Goal: Use online tool/utility

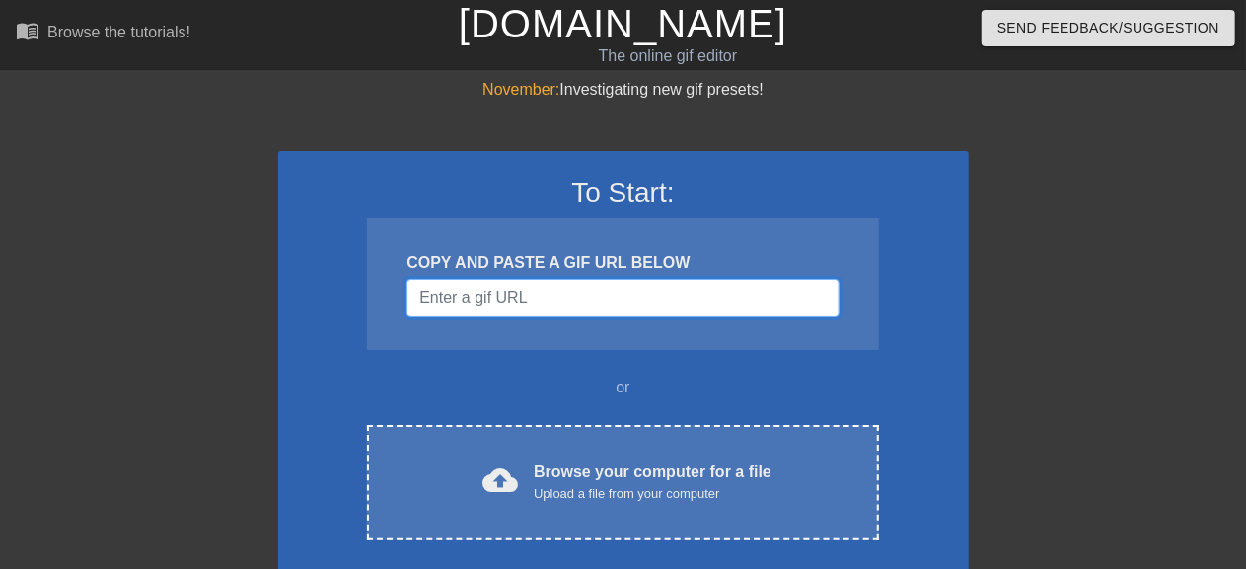
click at [489, 296] on input "Username" at bounding box center [623, 297] width 432 height 37
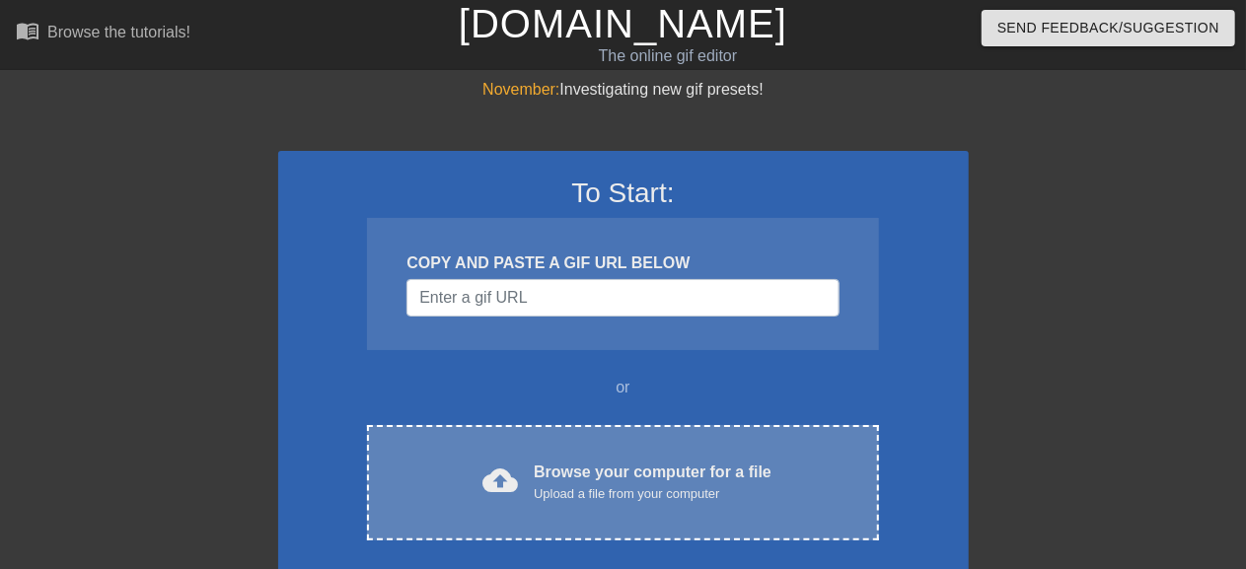
click at [652, 473] on div "Browse your computer for a file Upload a file from your computer" at bounding box center [653, 482] width 238 height 43
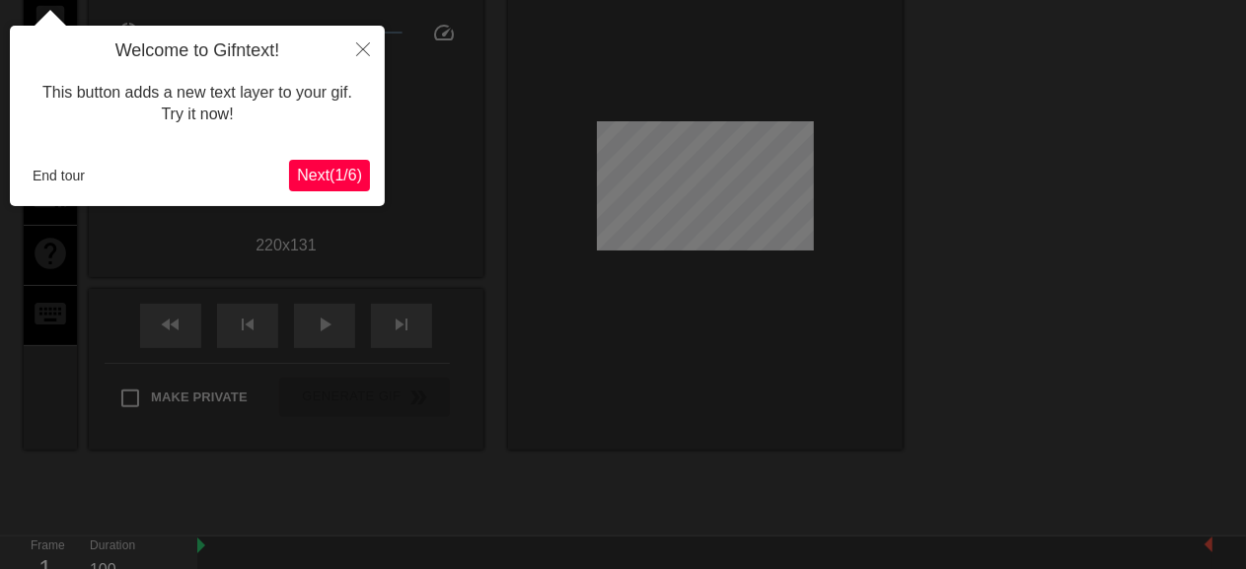
click at [340, 184] on span "Next ( 1 / 6 )" at bounding box center [329, 175] width 65 height 17
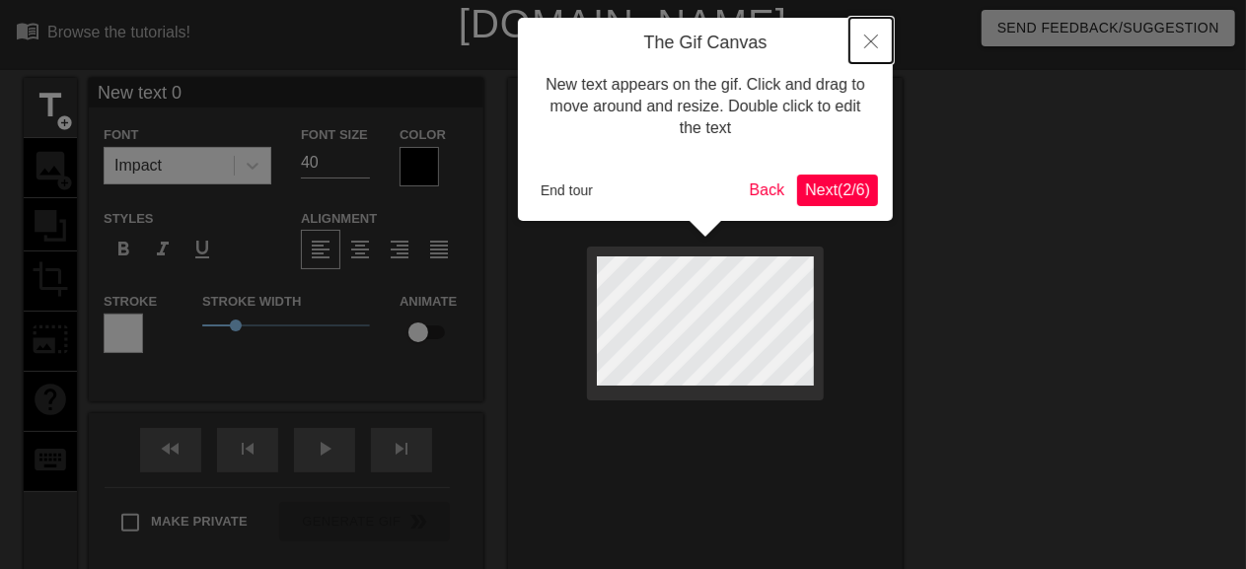
click at [874, 38] on icon "Close" at bounding box center [871, 42] width 14 height 14
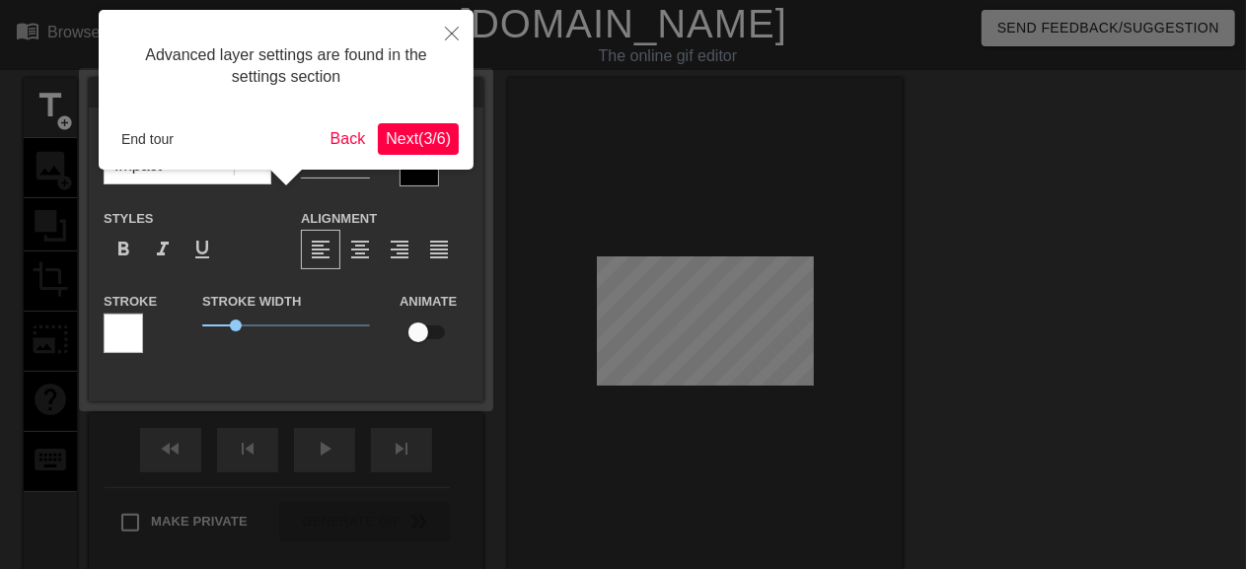
scroll to position [47, 0]
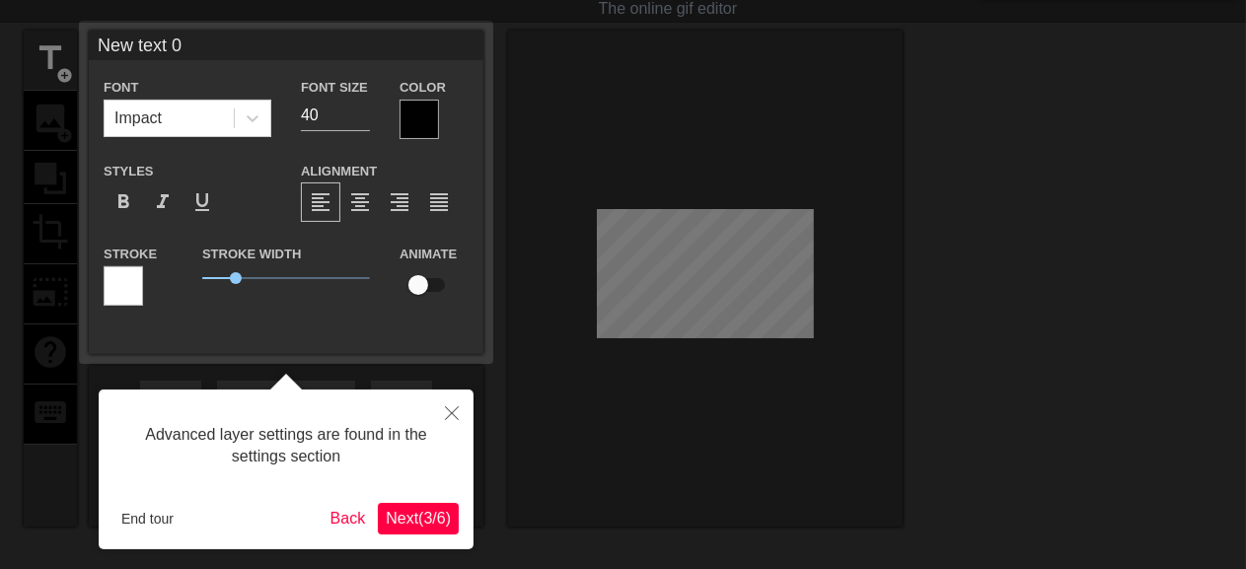
click at [392, 514] on span "Next ( 3 / 6 )" at bounding box center [418, 518] width 65 height 17
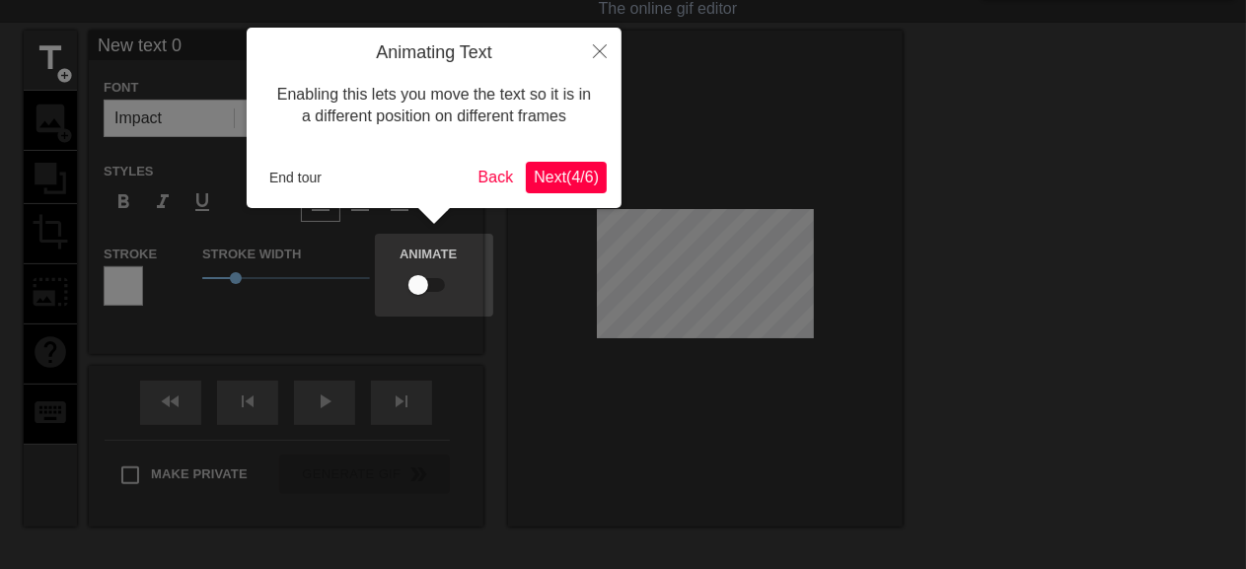
scroll to position [0, 0]
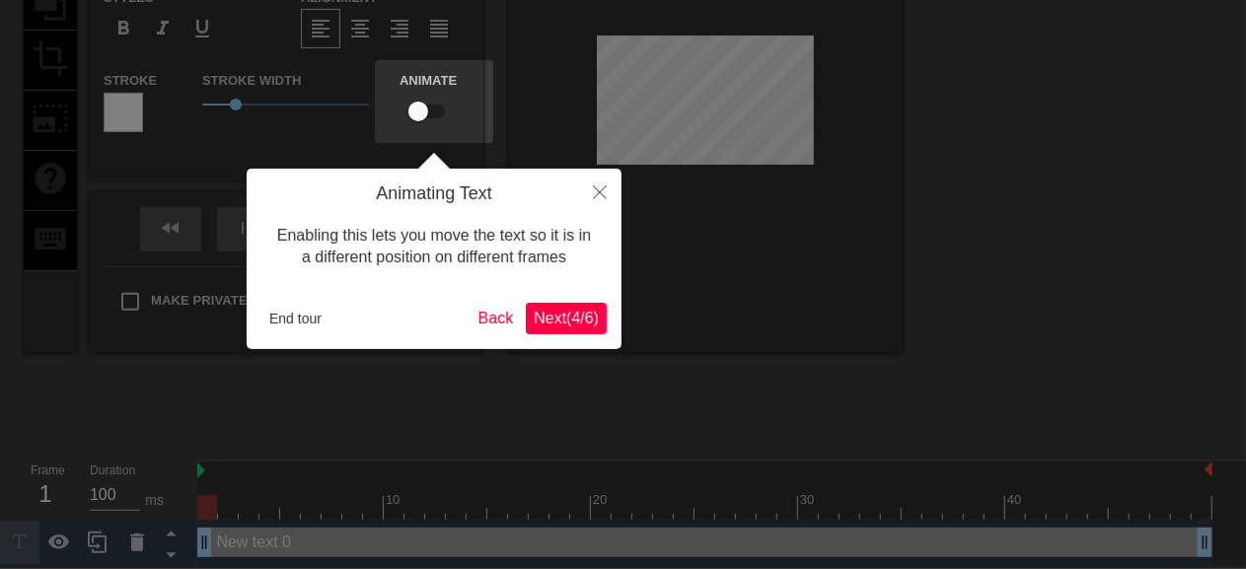
click at [534, 314] on span "Next ( 4 / 6 )" at bounding box center [566, 318] width 65 height 17
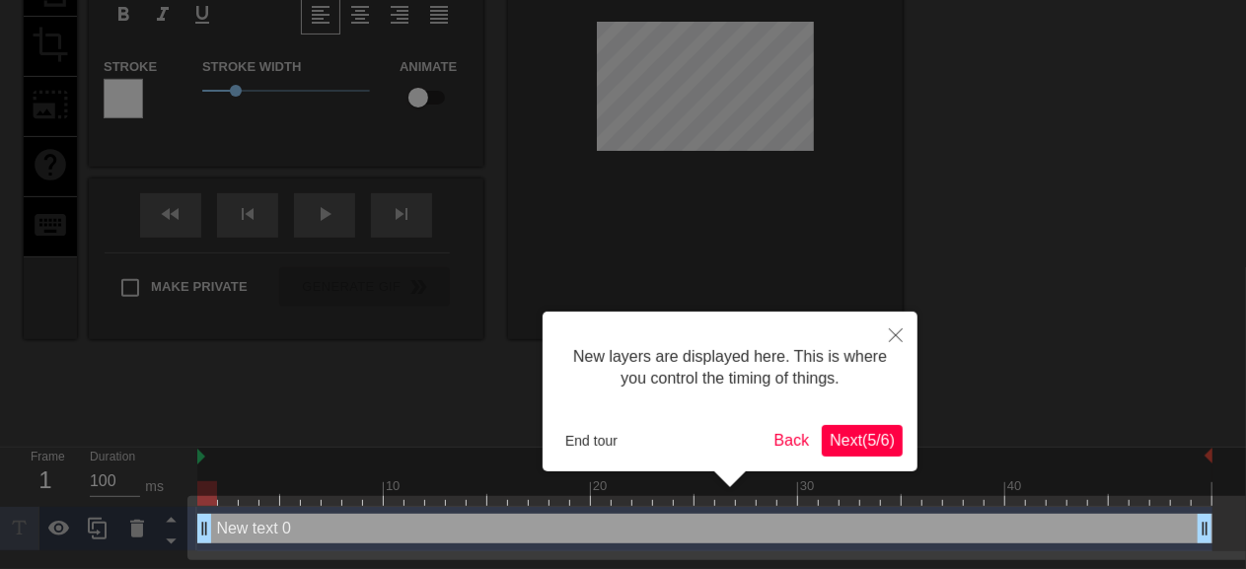
click at [862, 445] on span "Next ( 5 / 6 )" at bounding box center [862, 440] width 65 height 17
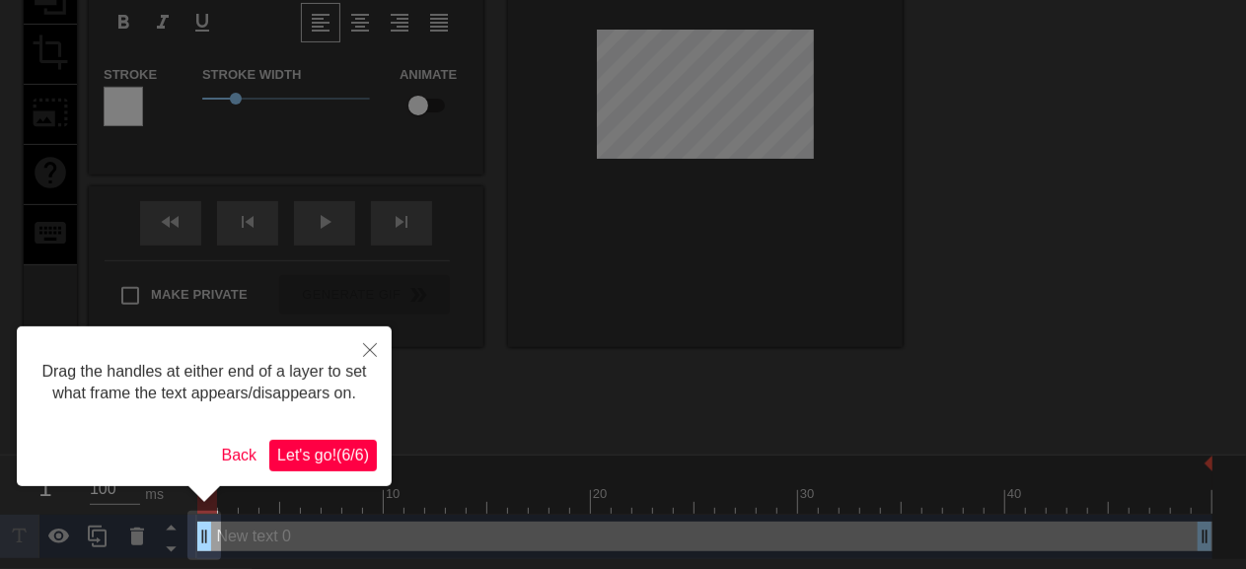
click at [324, 455] on span "Let's go! ( 6 / 6 )" at bounding box center [323, 455] width 92 height 17
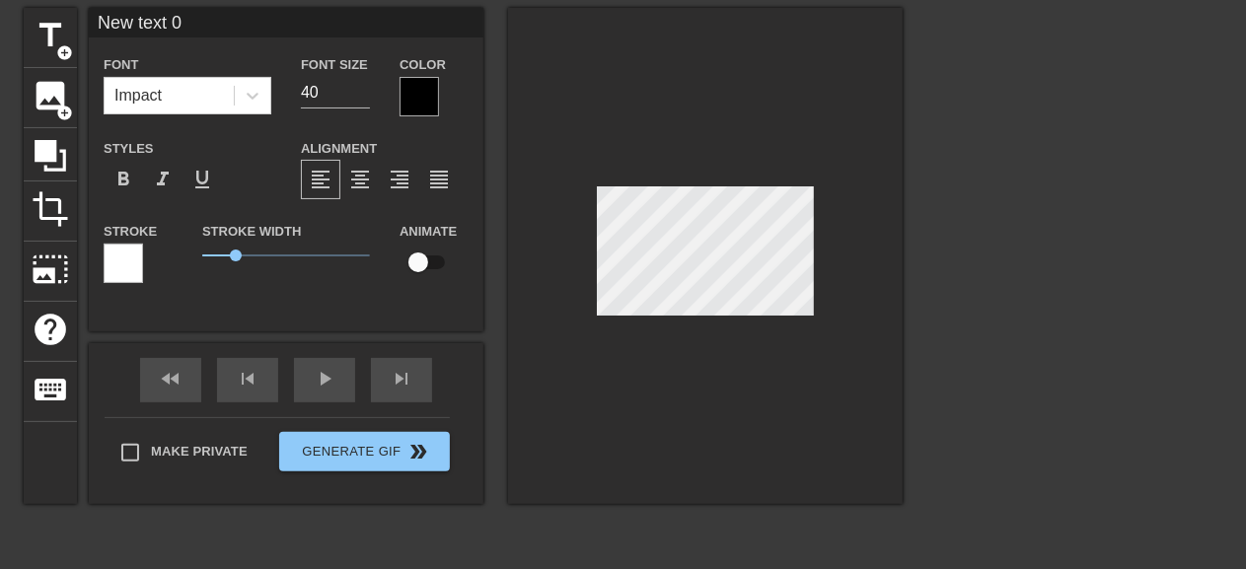
scroll to position [24, 0]
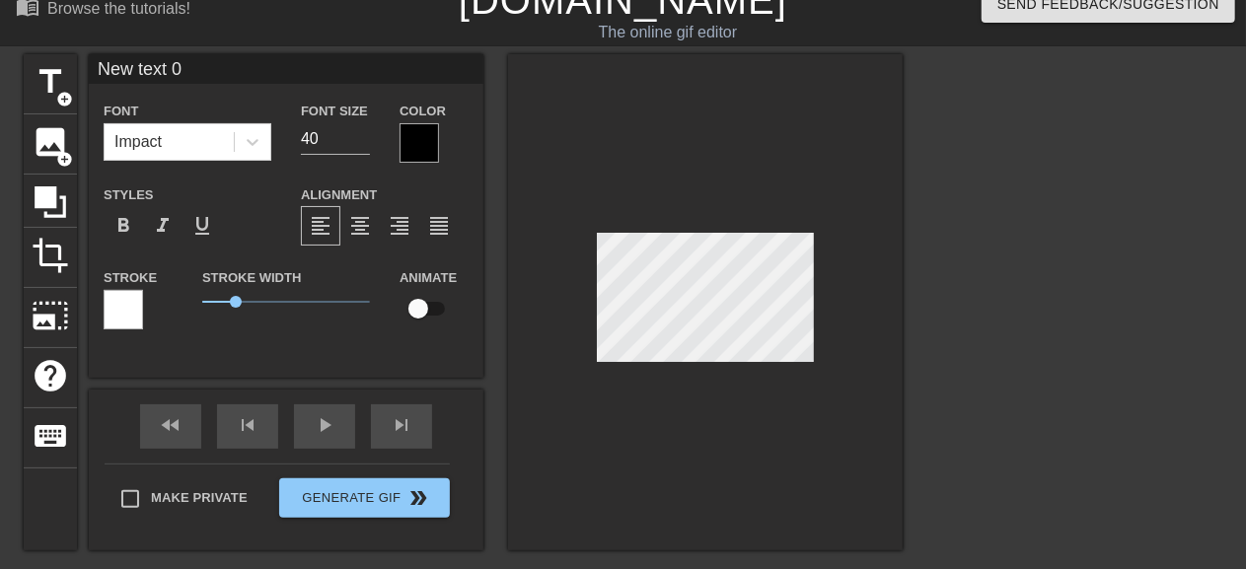
click at [834, 433] on div at bounding box center [705, 302] width 395 height 496
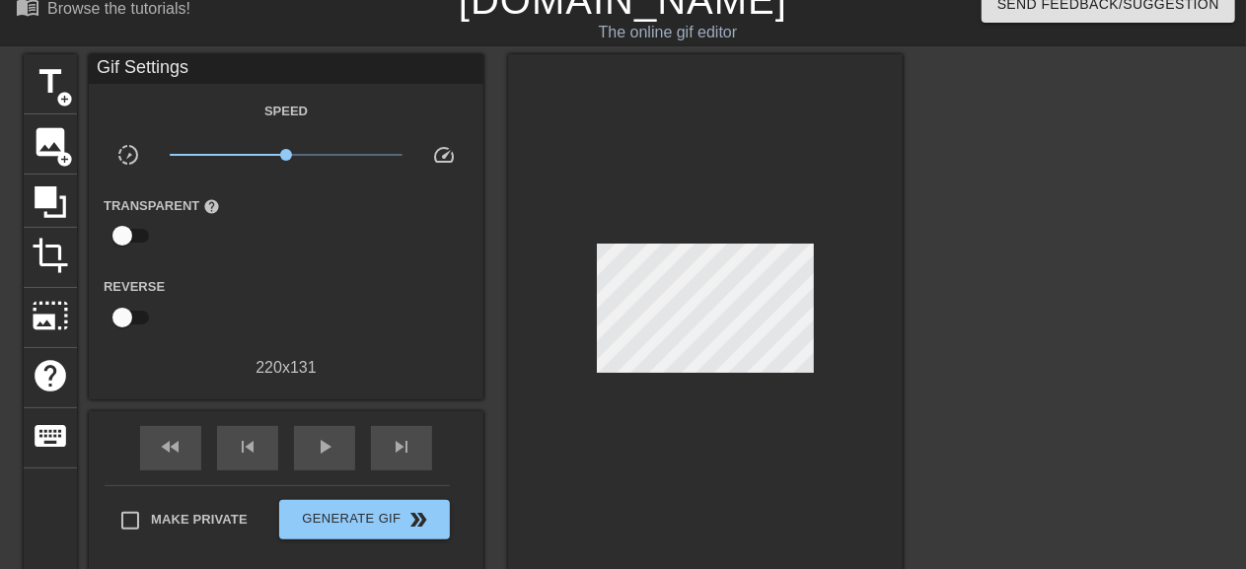
drag, startPoint x: 829, startPoint y: 262, endPoint x: 819, endPoint y: 273, distance: 15.4
click at [829, 262] on div at bounding box center [705, 313] width 395 height 518
click at [855, 280] on div at bounding box center [705, 313] width 395 height 518
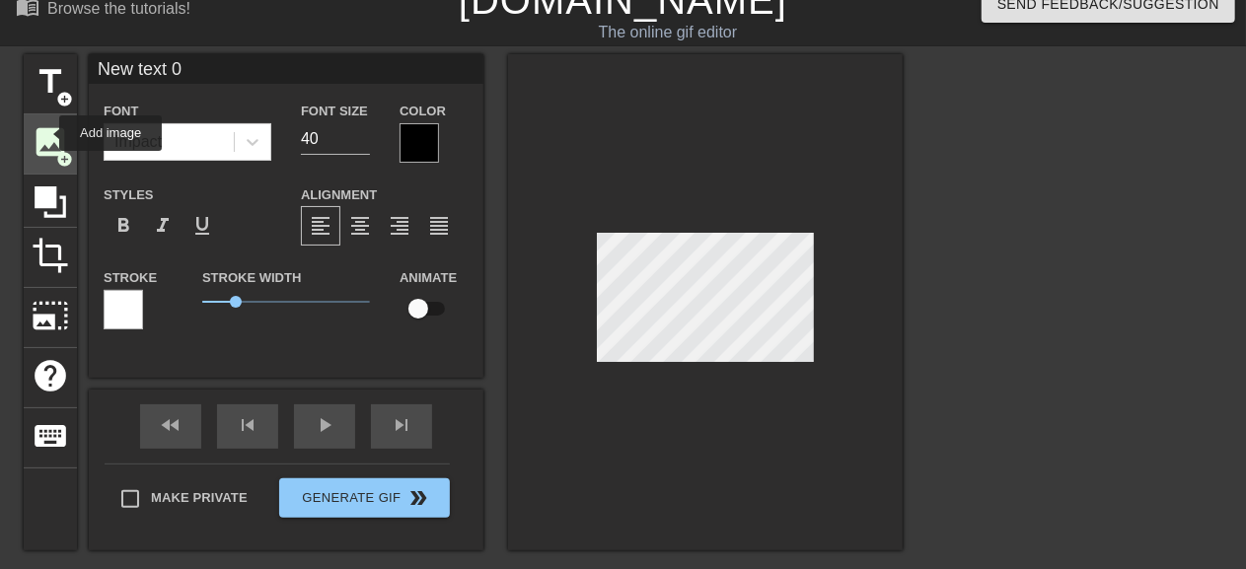
click at [46, 133] on span "image" at bounding box center [50, 141] width 37 height 37
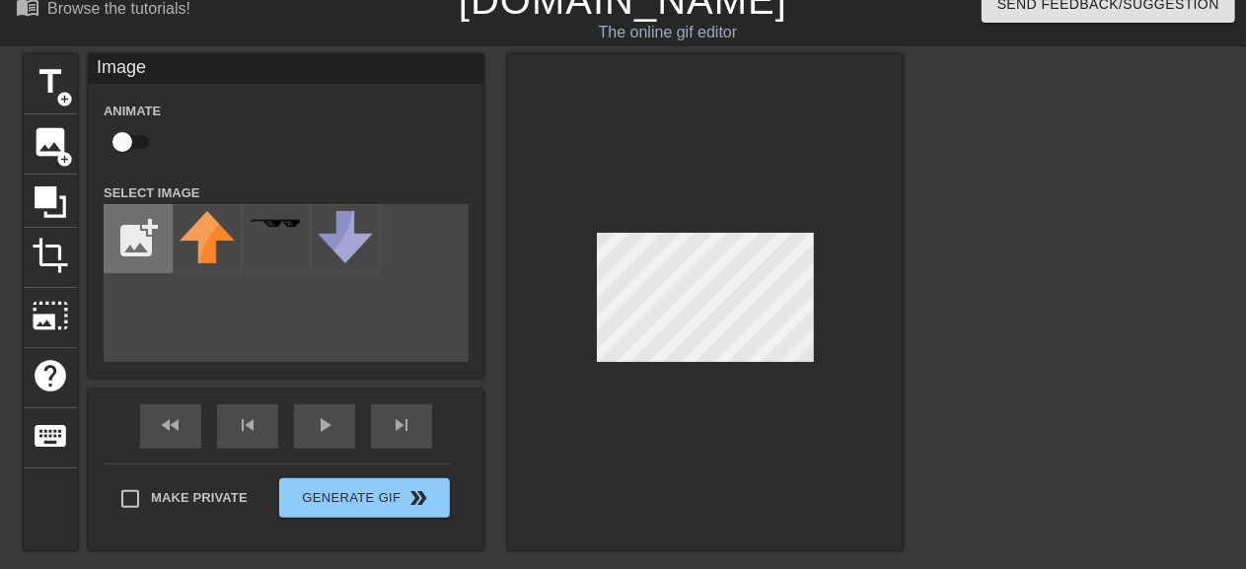
click at [157, 253] on input "file" at bounding box center [138, 238] width 67 height 67
drag, startPoint x: 541, startPoint y: 269, endPoint x: 832, endPoint y: 272, distance: 291.1
click at [846, 268] on div at bounding box center [705, 302] width 395 height 496
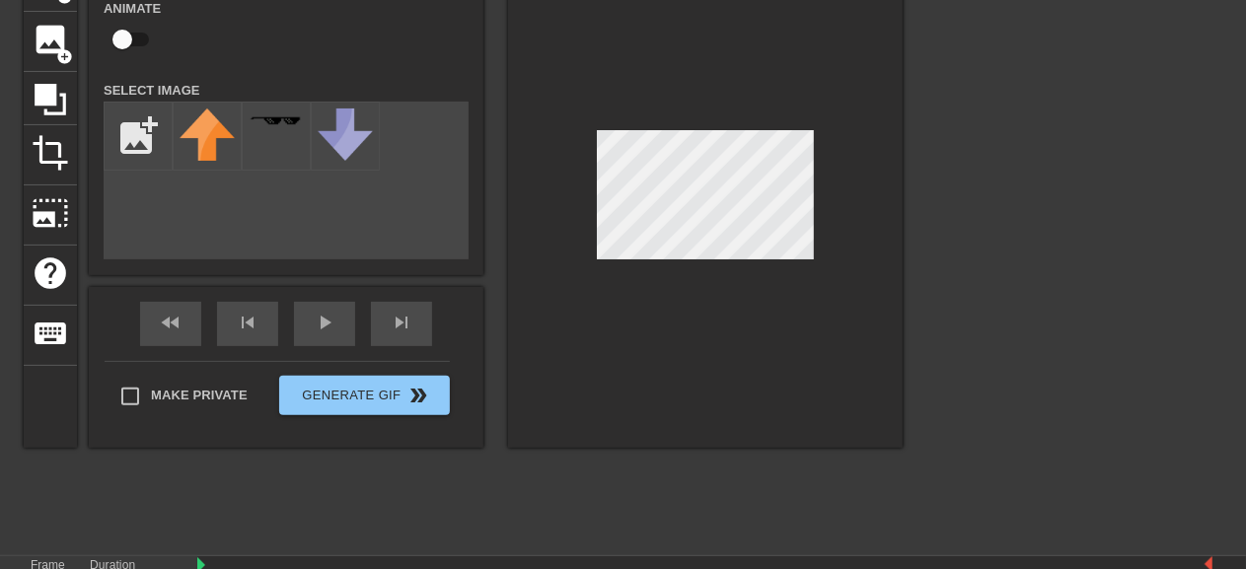
scroll to position [0, 0]
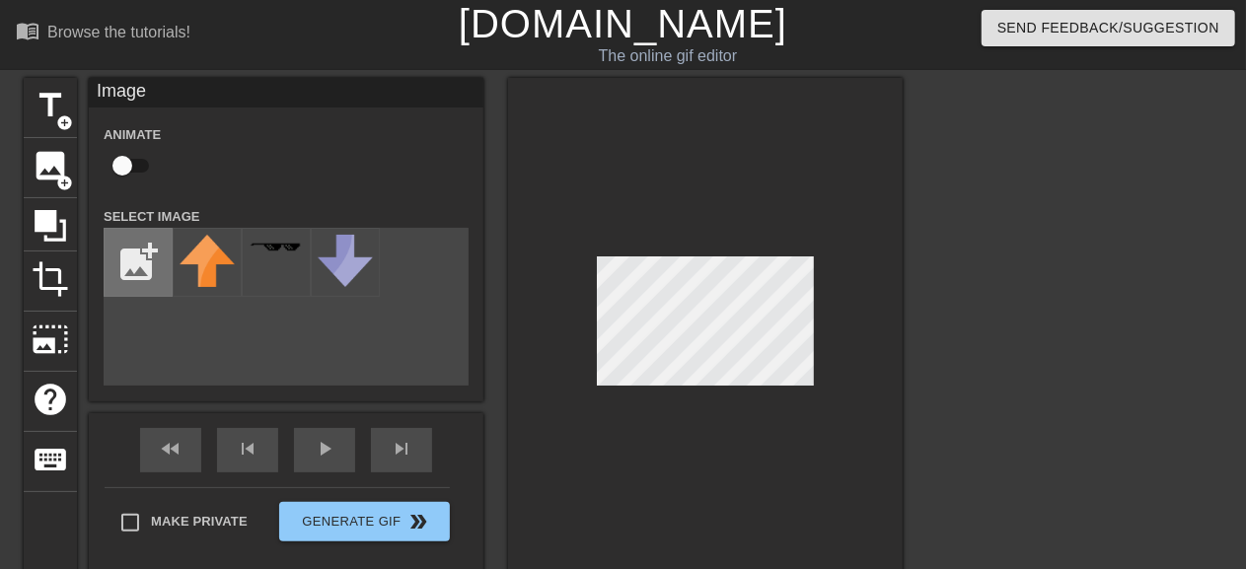
click at [141, 264] on input "file" at bounding box center [138, 262] width 67 height 67
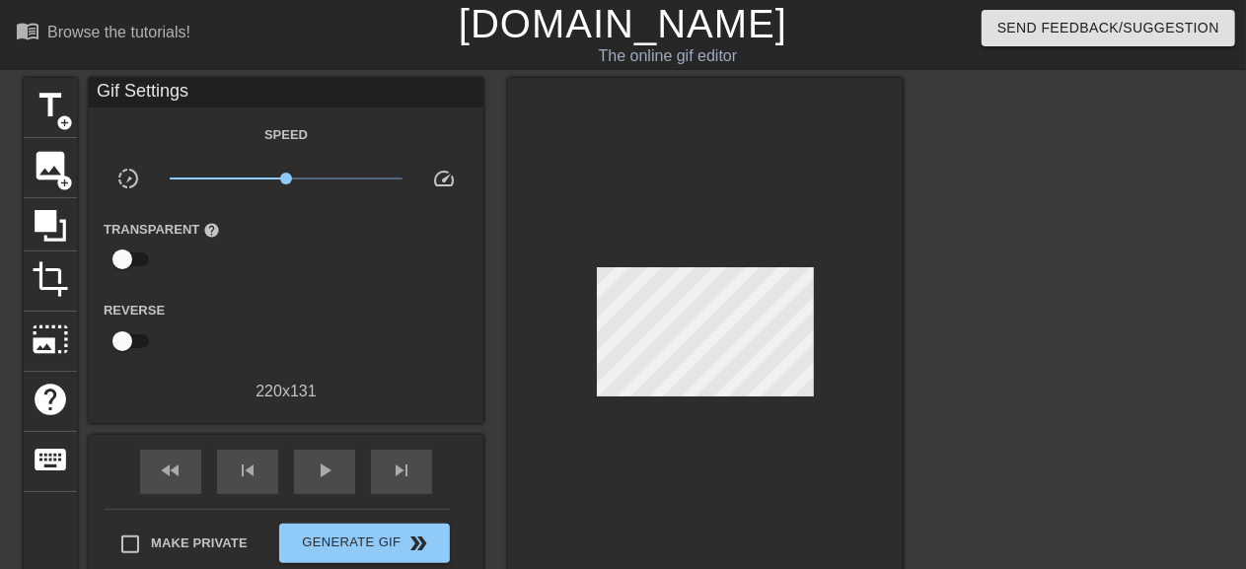
drag, startPoint x: 1214, startPoint y: 145, endPoint x: 1188, endPoint y: 157, distance: 28.3
click at [1207, 149] on div at bounding box center [1075, 374] width 296 height 592
click at [61, 157] on span "image" at bounding box center [50, 165] width 37 height 37
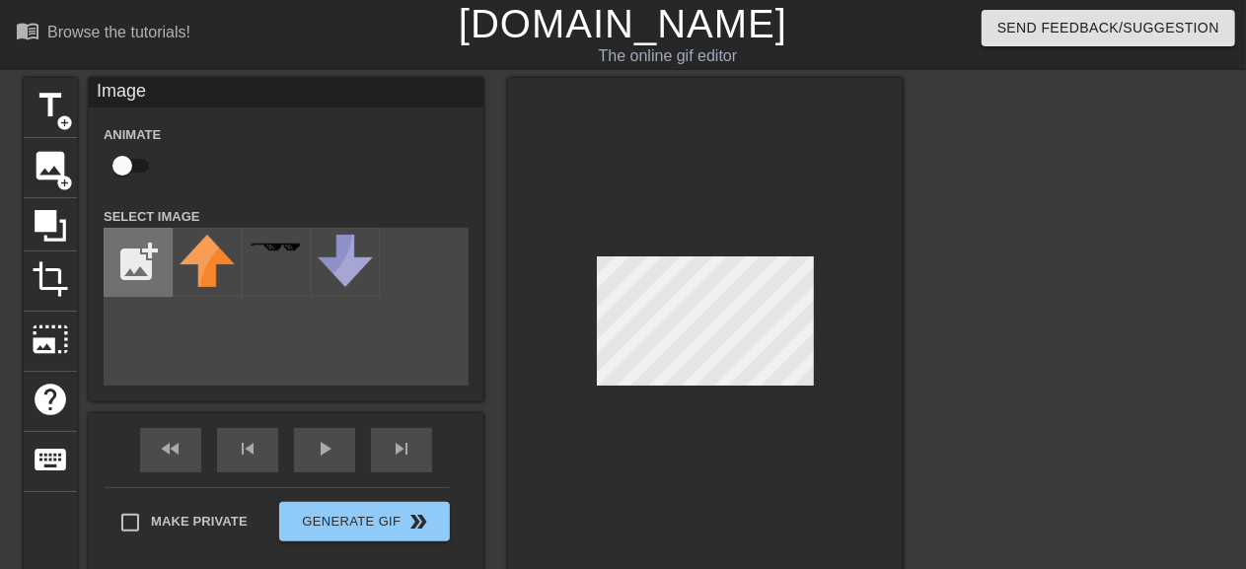
click at [127, 267] on input "file" at bounding box center [138, 262] width 67 height 67
type input "C:\fakepath\field_image_iow-innermonkey_0.jpg"
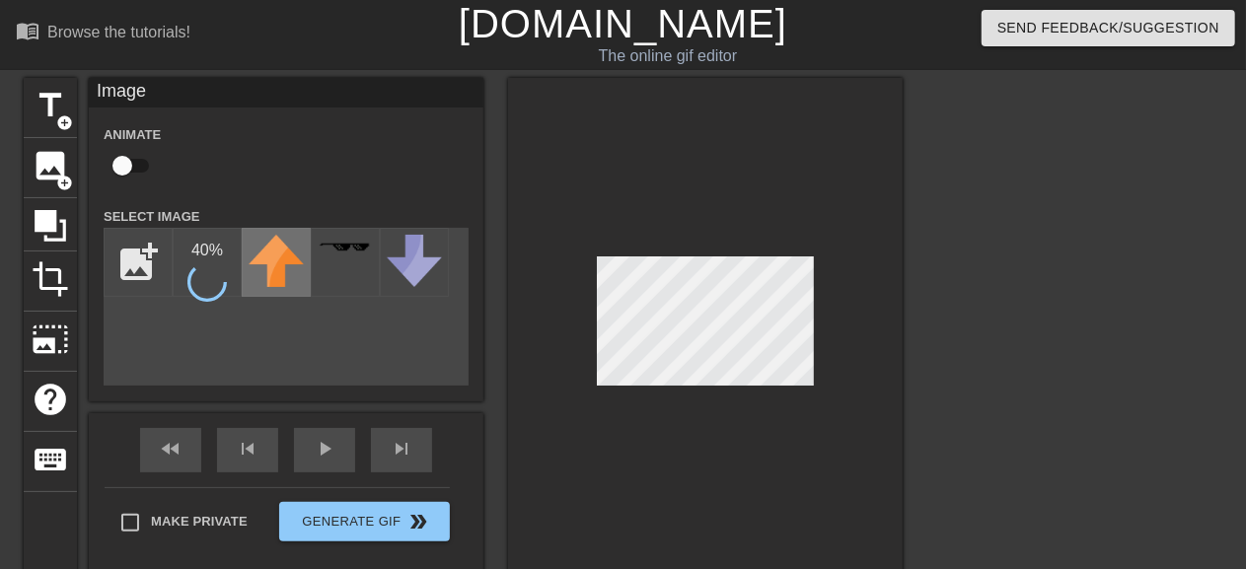
click at [296, 263] on img at bounding box center [276, 261] width 55 height 52
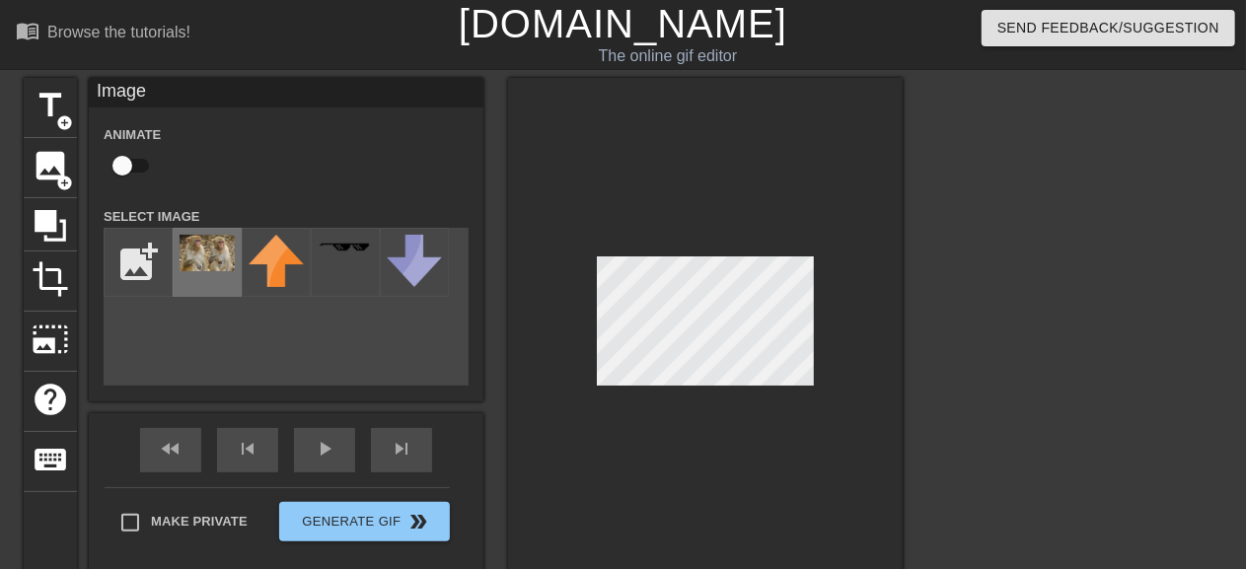
click at [203, 270] on img at bounding box center [207, 253] width 55 height 37
click at [204, 262] on img at bounding box center [207, 253] width 55 height 37
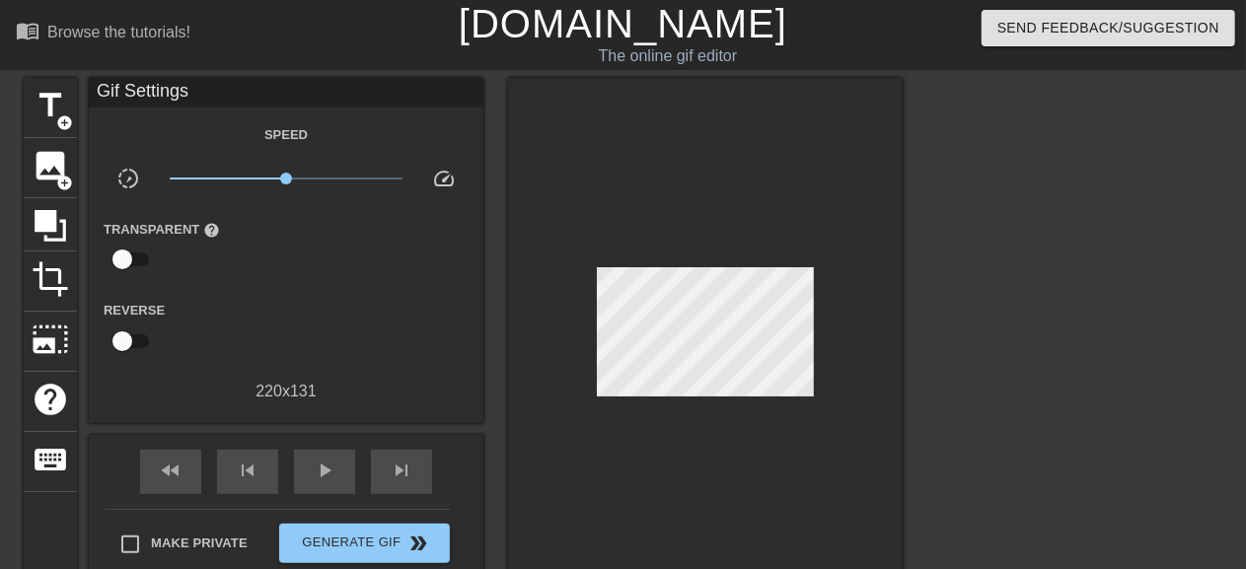
drag, startPoint x: 587, startPoint y: 318, endPoint x: 858, endPoint y: 291, distance: 271.7
click at [870, 292] on div at bounding box center [705, 337] width 395 height 518
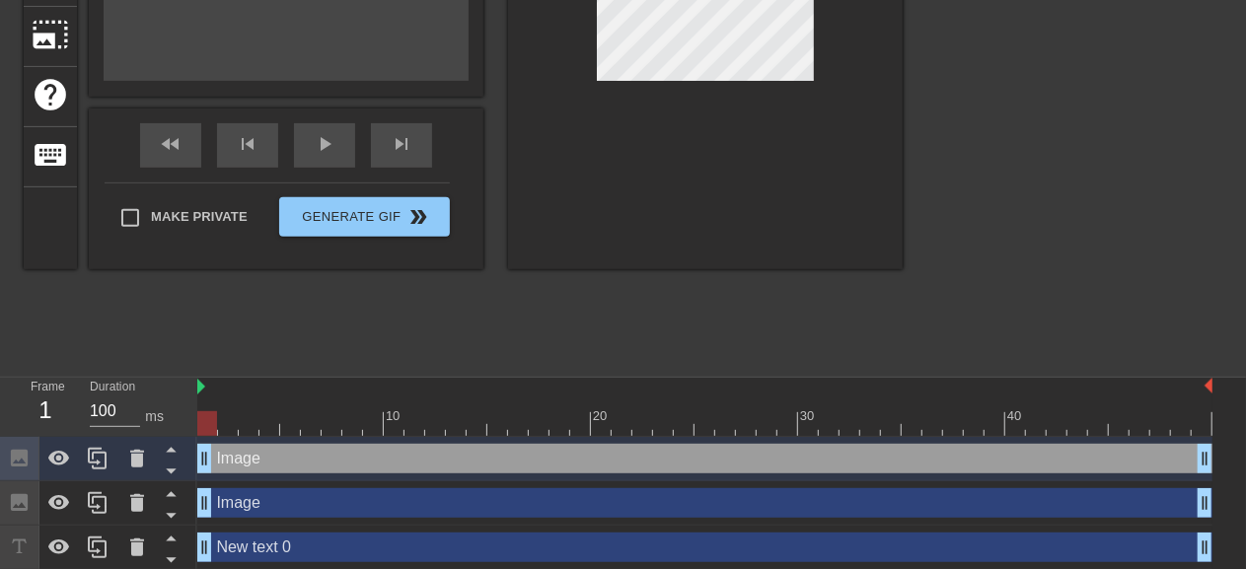
scroll to position [310, 0]
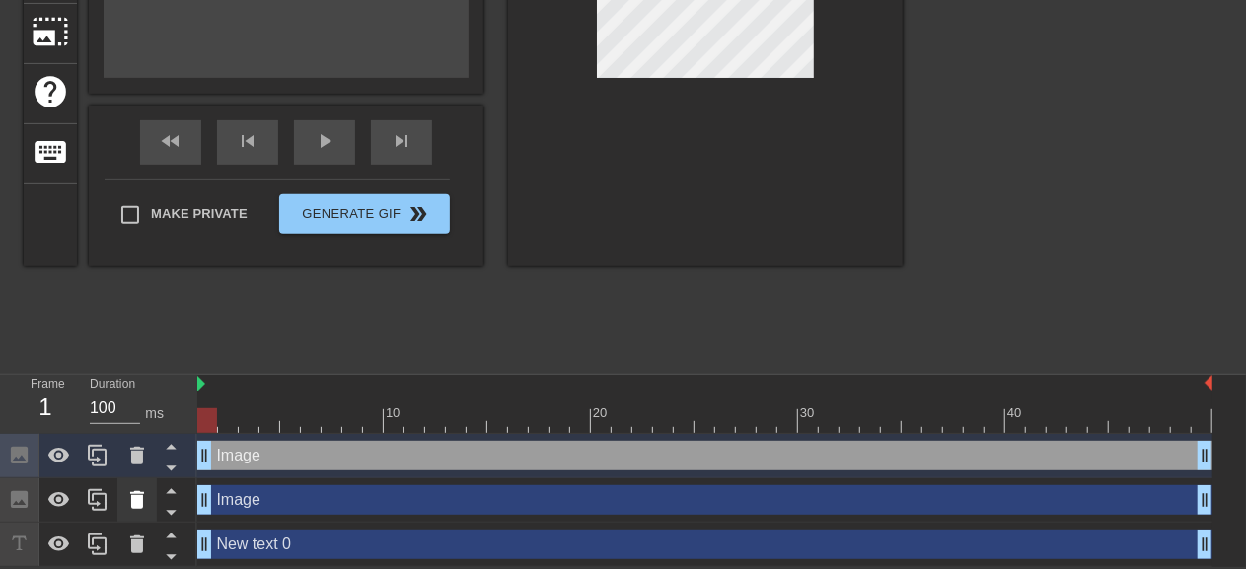
click at [140, 500] on icon at bounding box center [137, 500] width 14 height 18
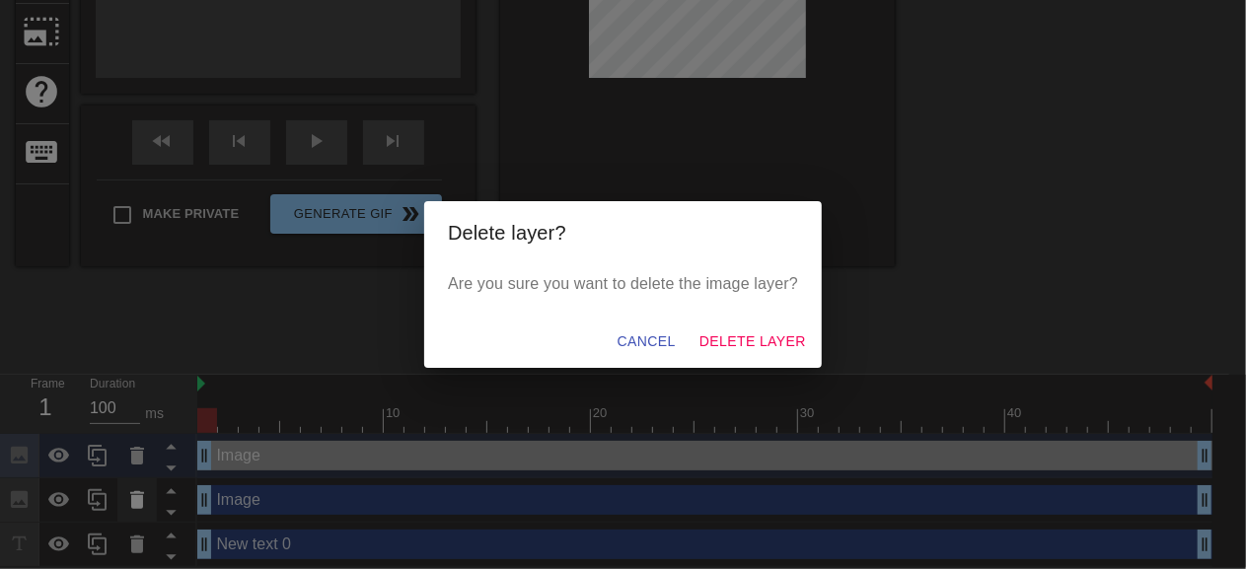
scroll to position [294, 0]
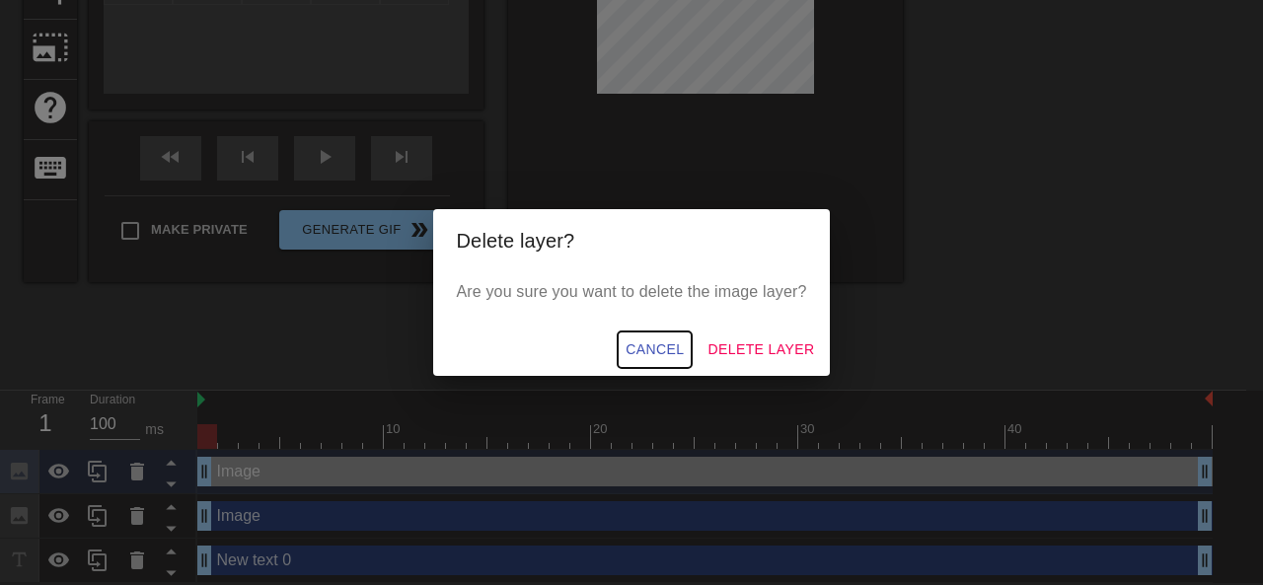
click at [648, 360] on button "Cancel" at bounding box center [655, 350] width 74 height 37
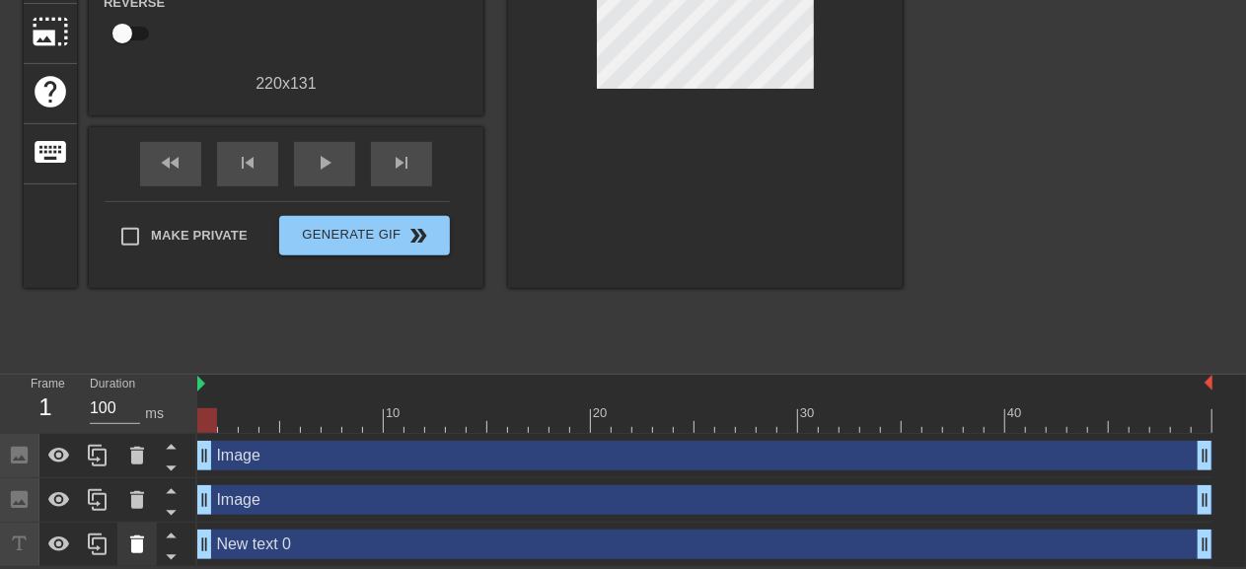
click at [136, 547] on icon at bounding box center [137, 545] width 14 height 18
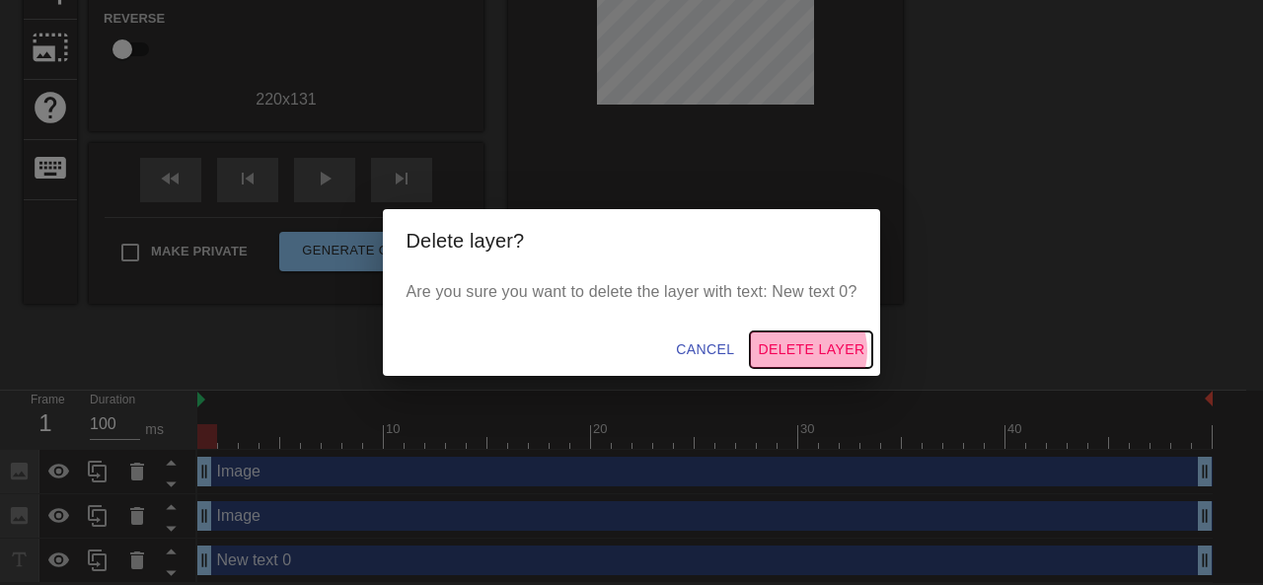
click at [801, 350] on span "Delete Layer" at bounding box center [811, 349] width 107 height 25
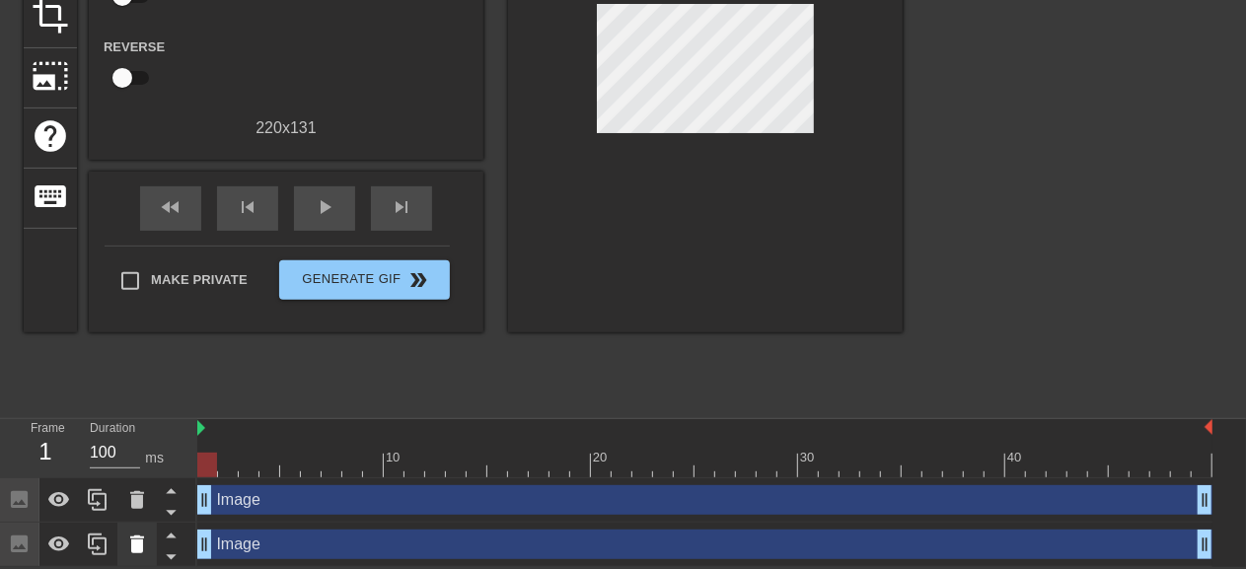
click at [139, 550] on icon at bounding box center [137, 545] width 14 height 18
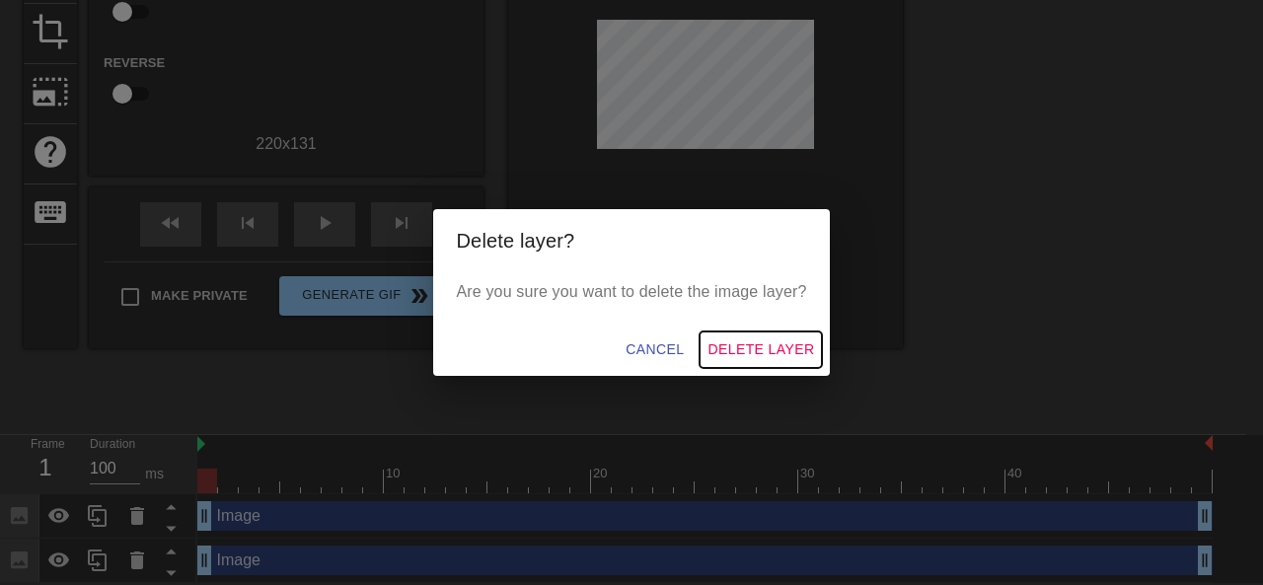
click at [746, 348] on span "Delete Layer" at bounding box center [761, 349] width 107 height 25
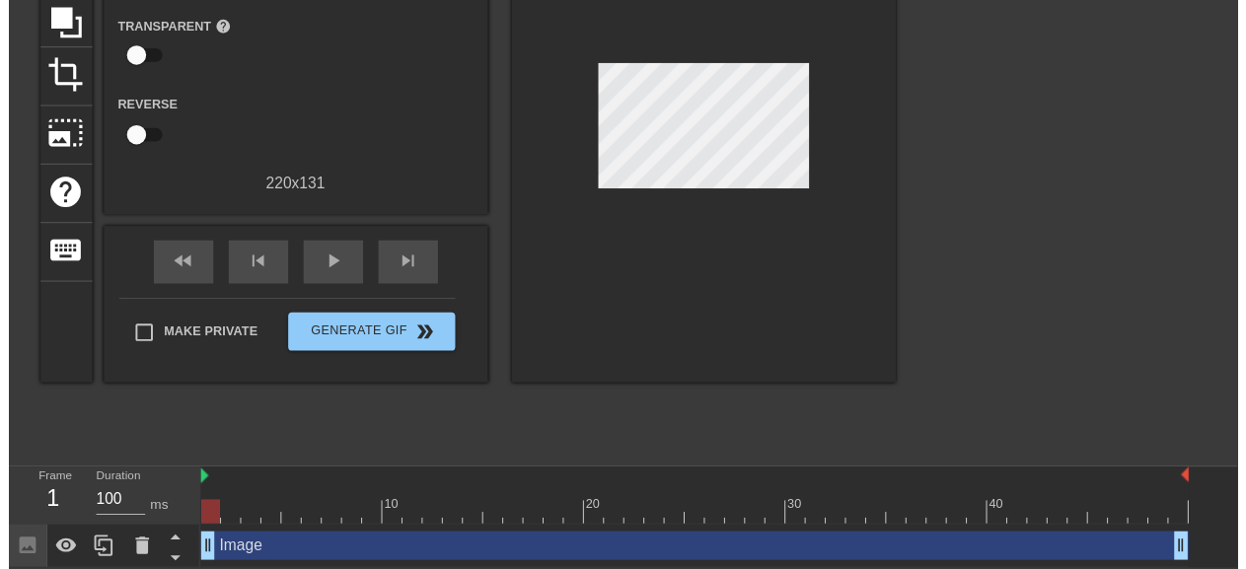
scroll to position [221, 0]
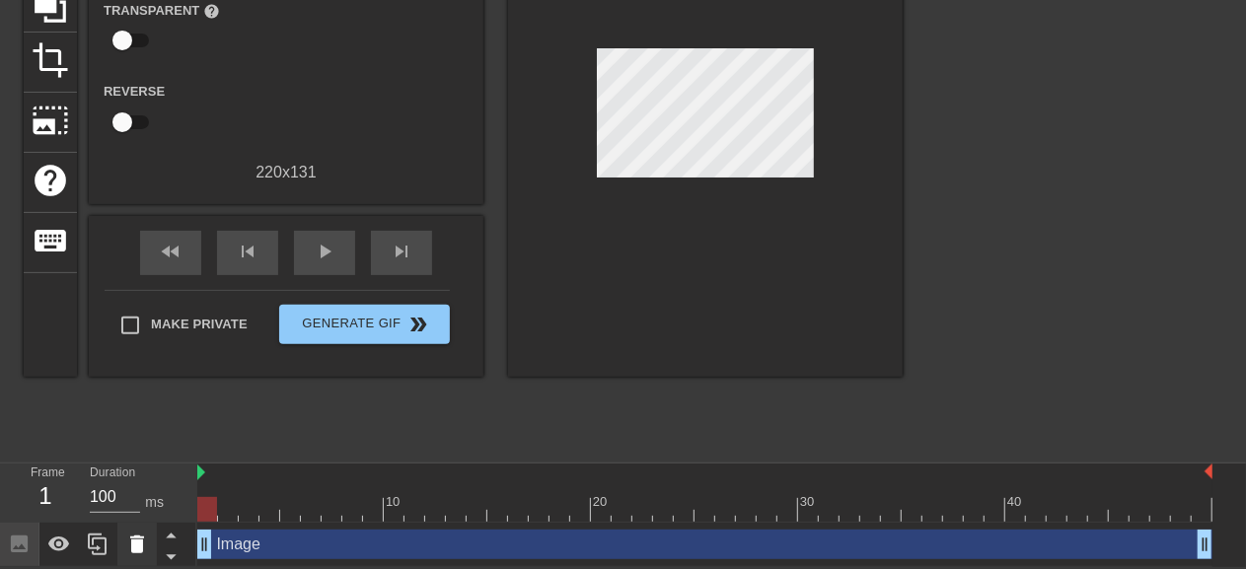
click at [139, 552] on icon at bounding box center [137, 545] width 14 height 18
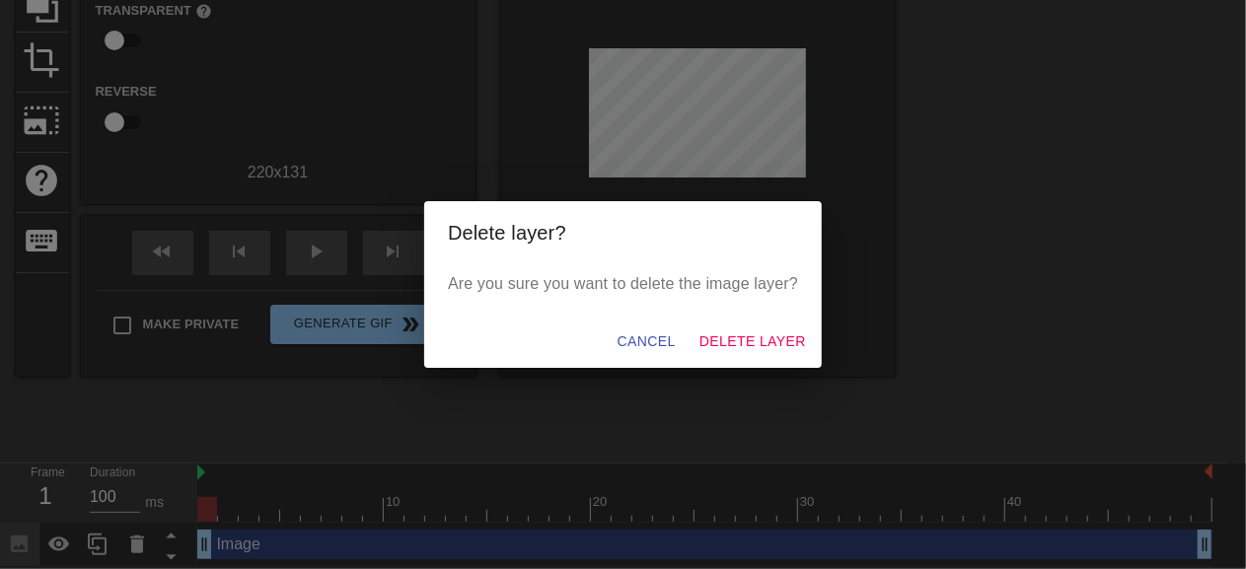
scroll to position [205, 0]
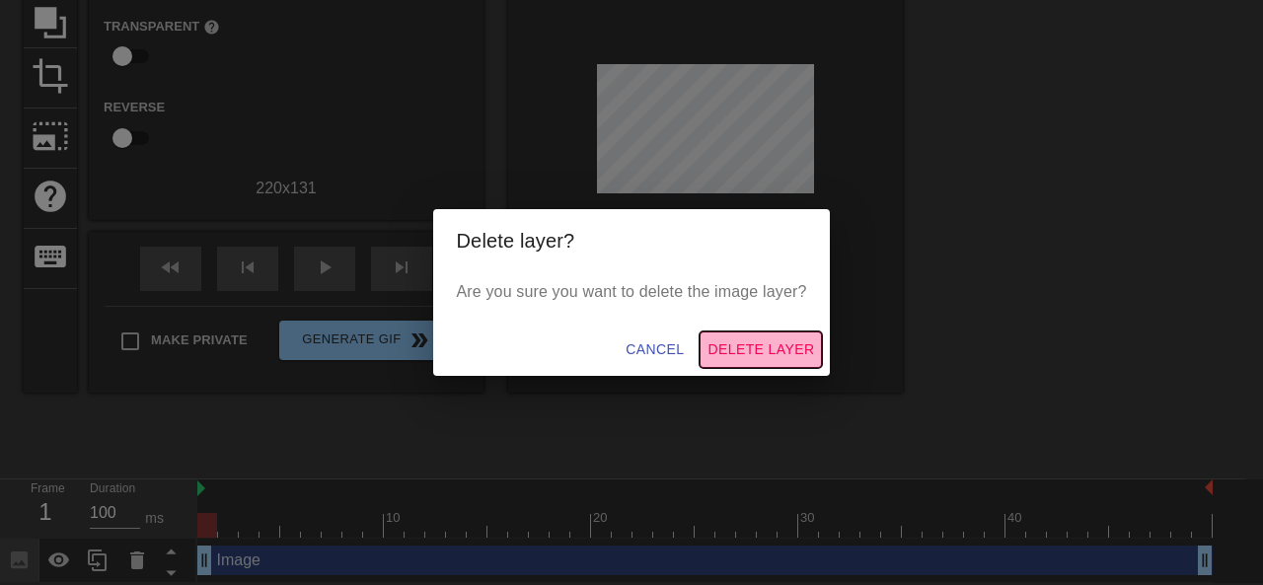
click at [770, 350] on span "Delete Layer" at bounding box center [761, 349] width 107 height 25
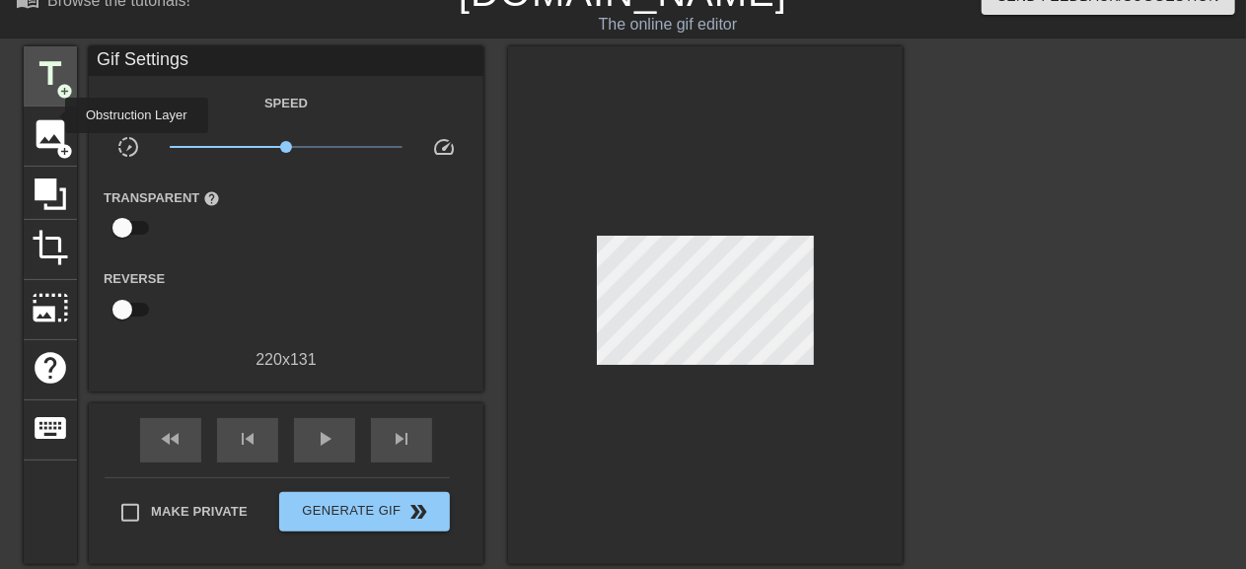
scroll to position [14, 0]
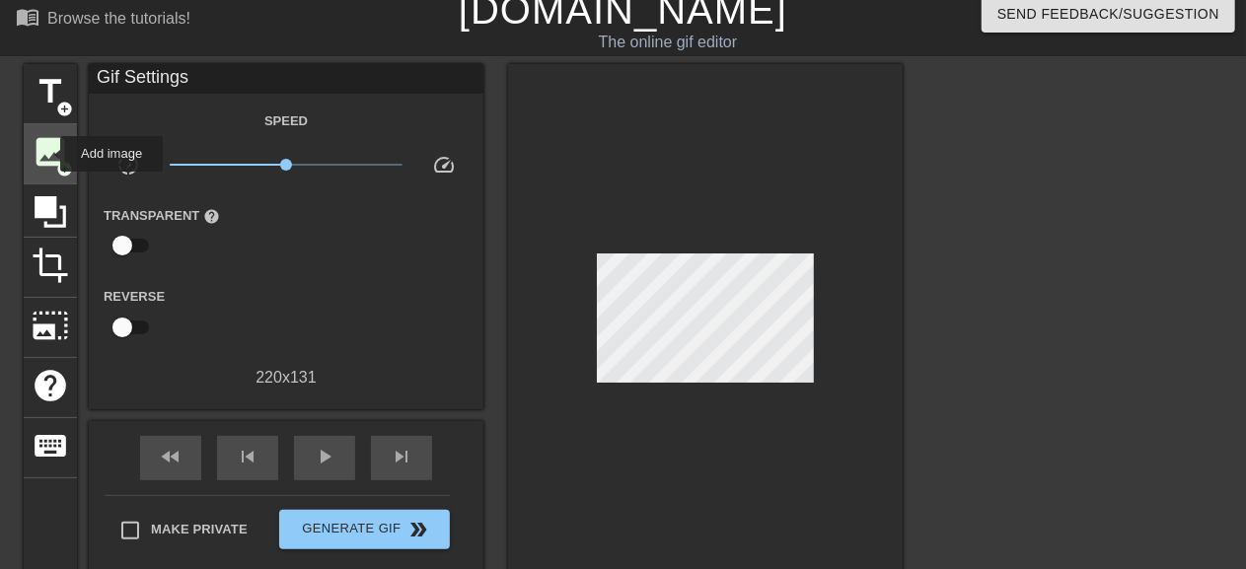
click at [47, 154] on span "image" at bounding box center [50, 151] width 37 height 37
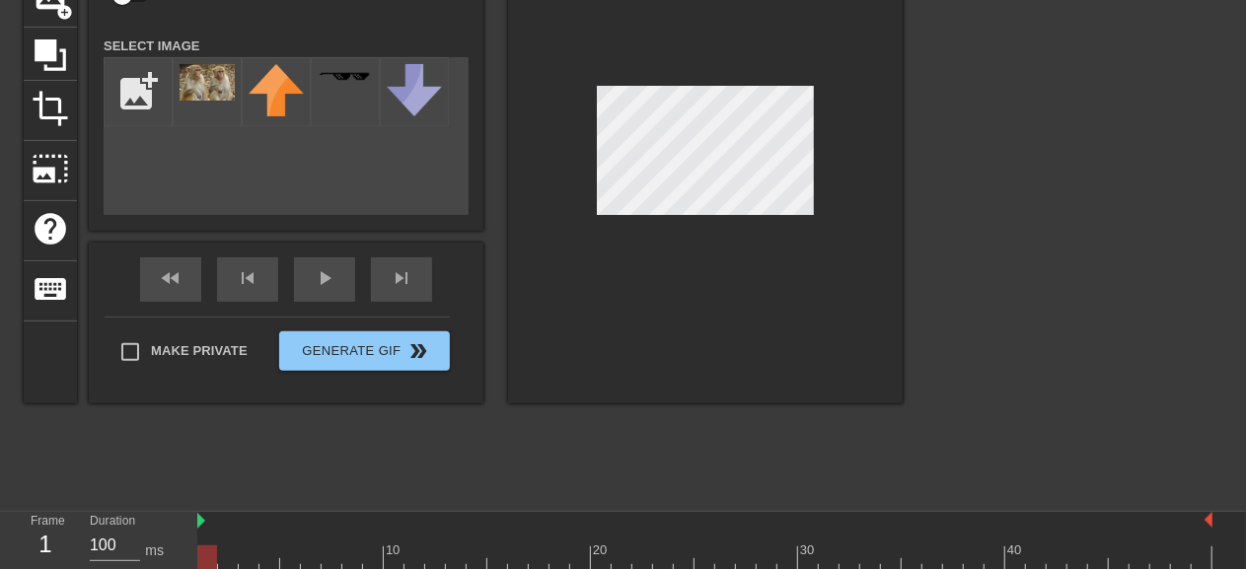
scroll to position [221, 0]
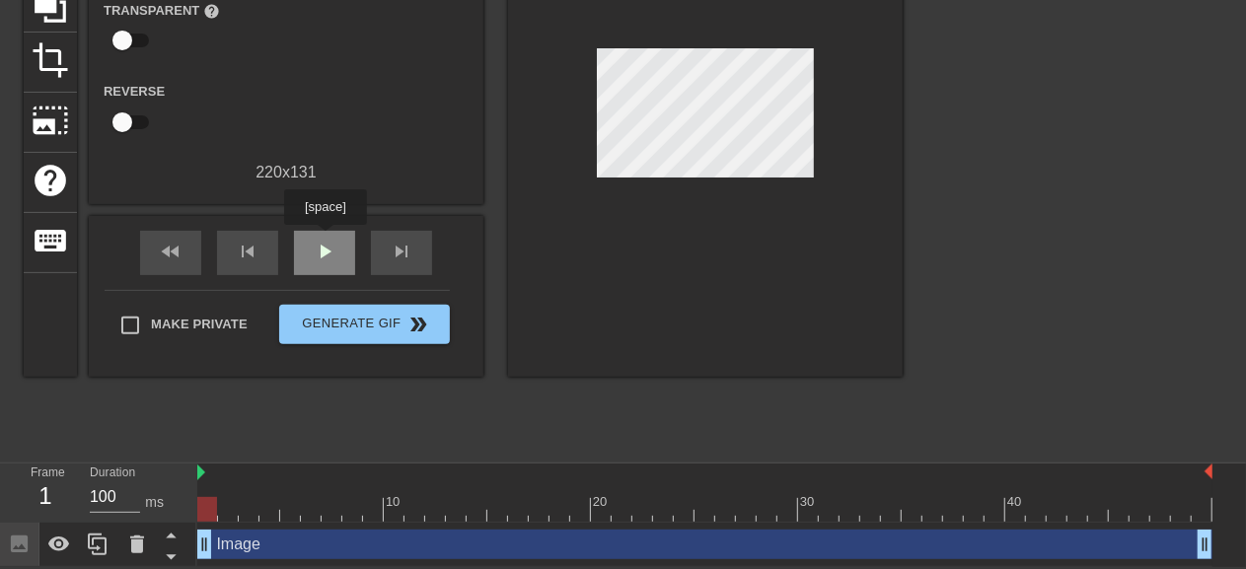
click at [325, 238] on div "play_arrow" at bounding box center [324, 253] width 61 height 44
click at [318, 261] on span "pause" at bounding box center [325, 252] width 24 height 24
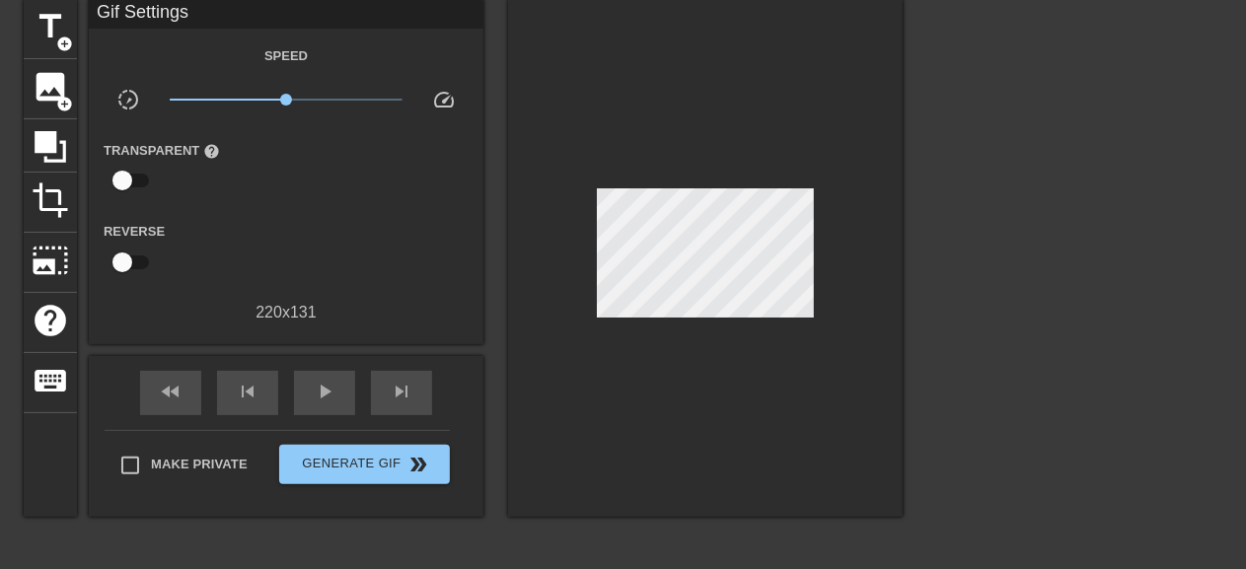
scroll to position [24, 0]
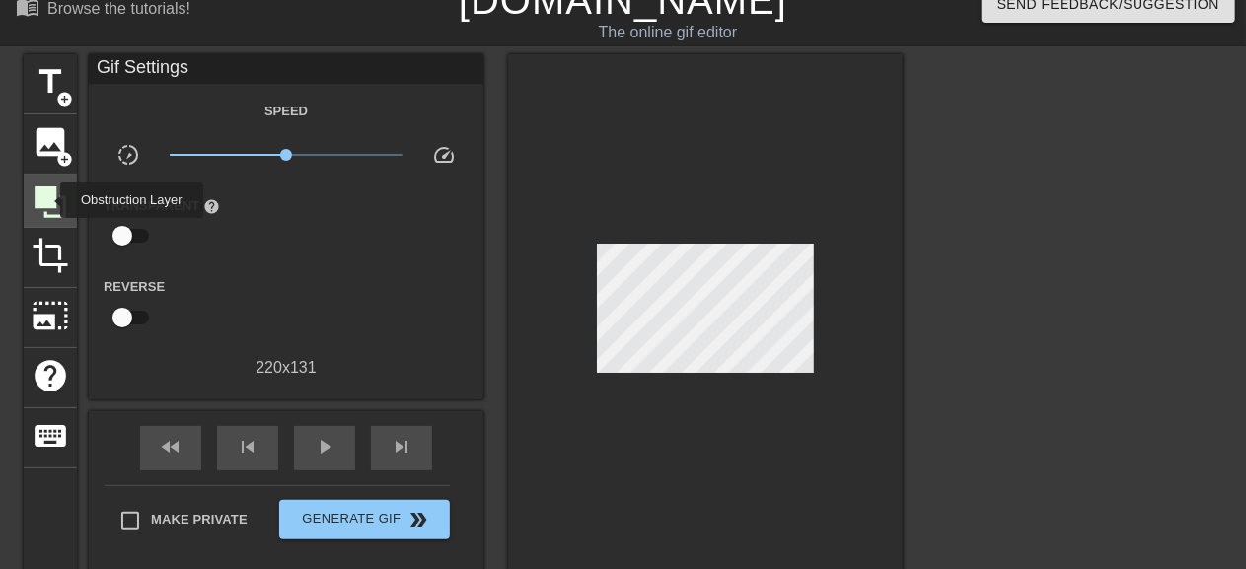
click at [50, 192] on icon at bounding box center [51, 203] width 32 height 32
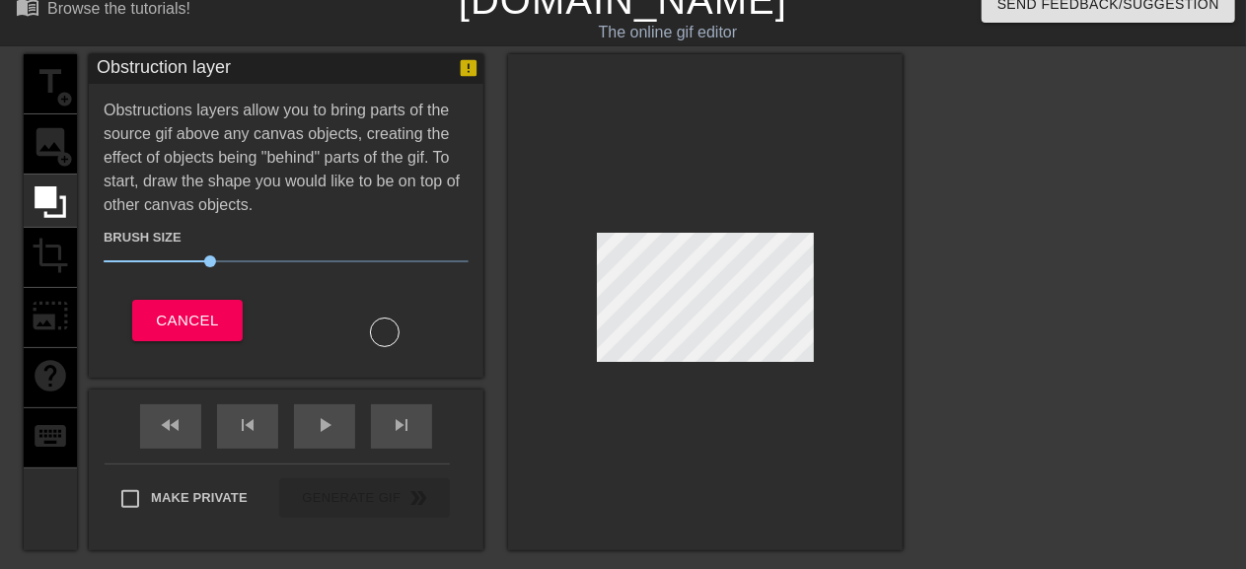
click at [59, 154] on div "title add_circle image add_circle crop photo_size_select_large help keyboard" at bounding box center [50, 302] width 53 height 496
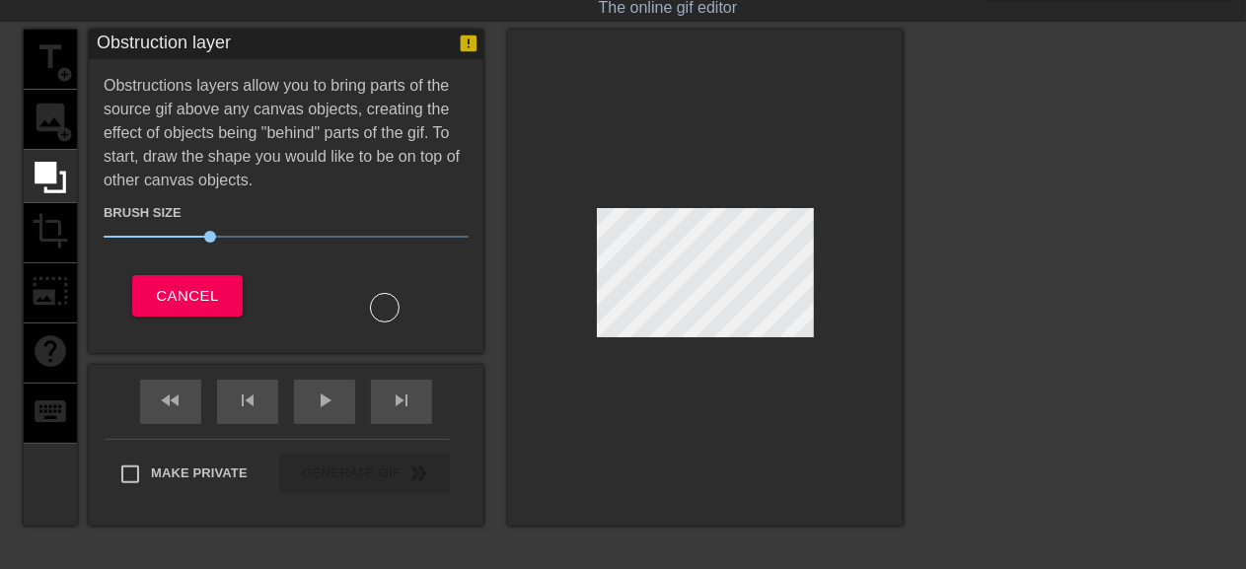
scroll to position [221, 0]
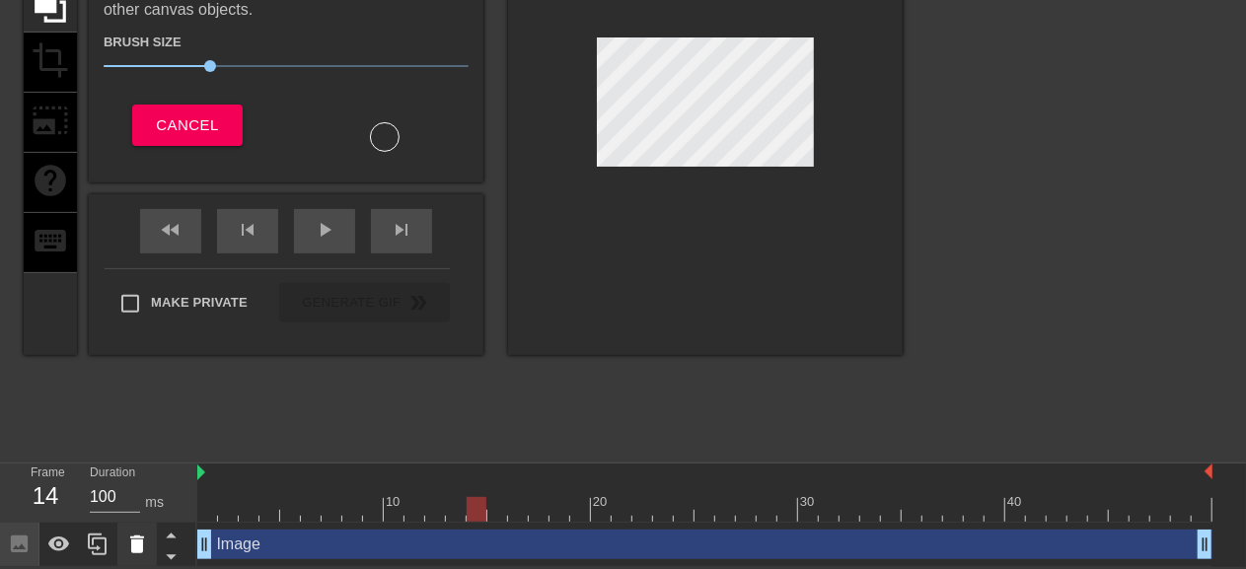
click at [138, 544] on icon at bounding box center [137, 545] width 14 height 18
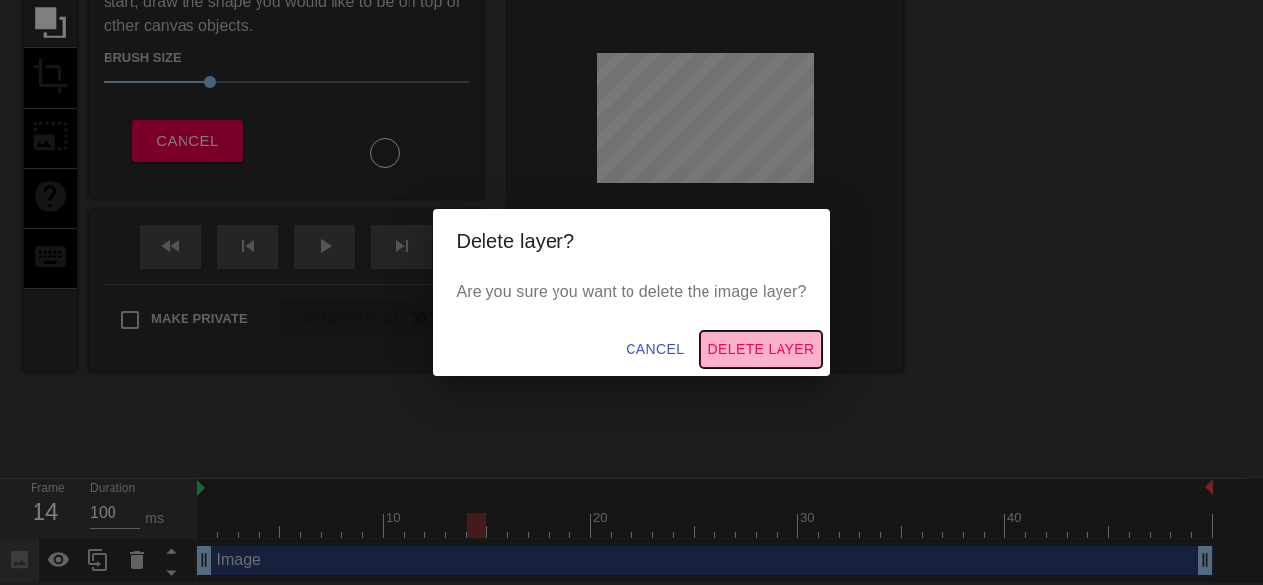
click at [780, 342] on span "Delete Layer" at bounding box center [761, 349] width 107 height 25
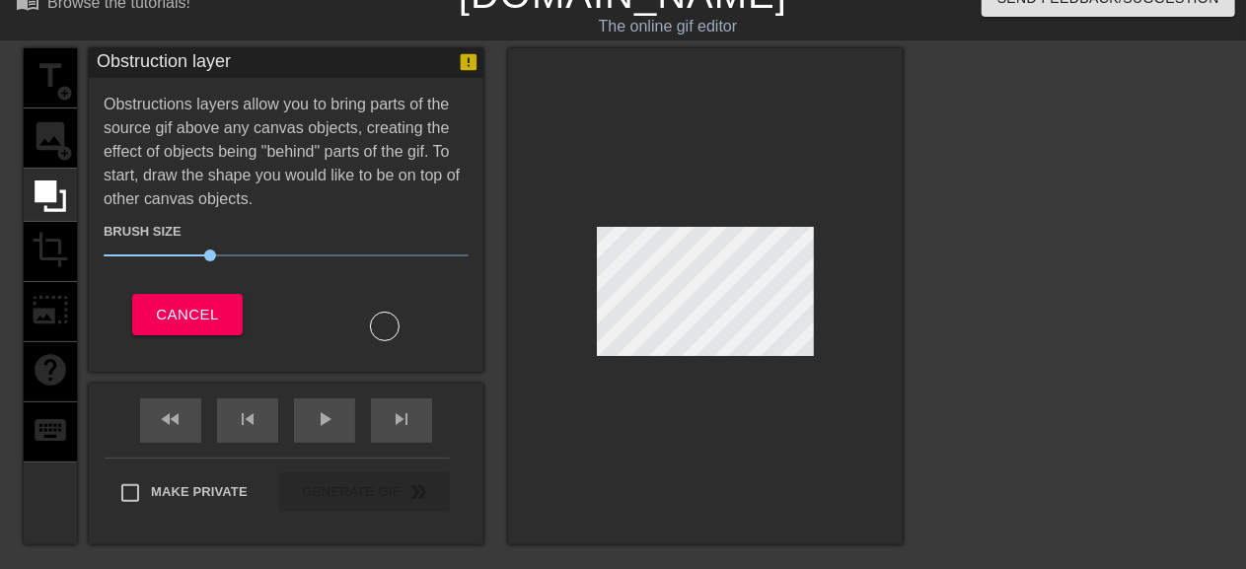
scroll to position [0, 0]
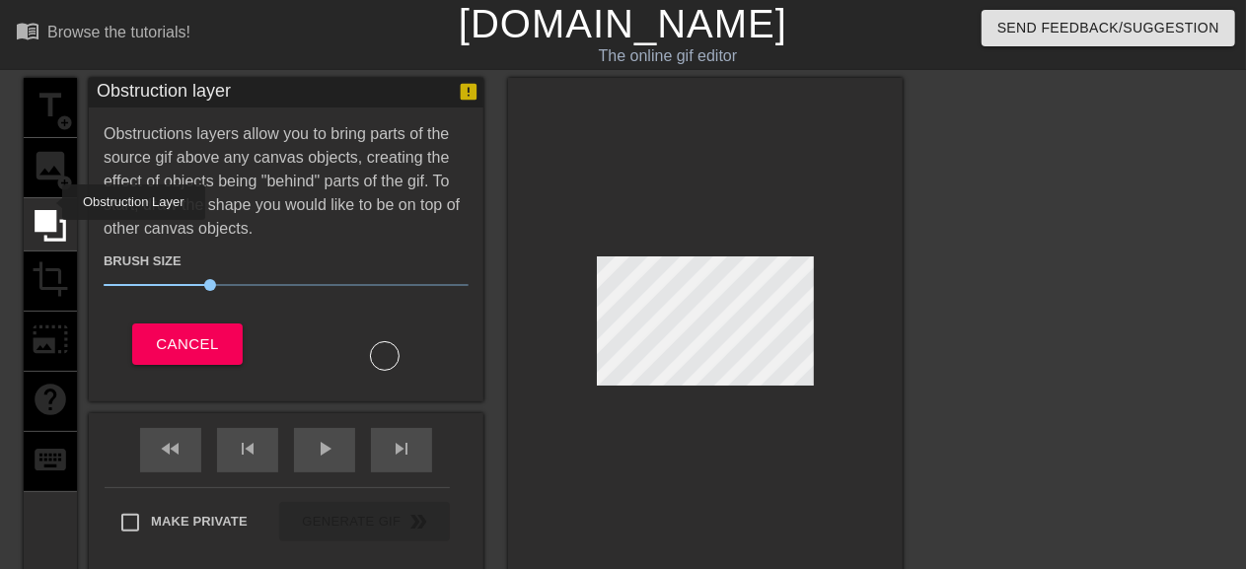
click at [66, 173] on div "title add_circle image add_circle crop photo_size_select_large help keyboard" at bounding box center [50, 326] width 53 height 496
click at [168, 340] on span "Cancel" at bounding box center [187, 345] width 62 height 26
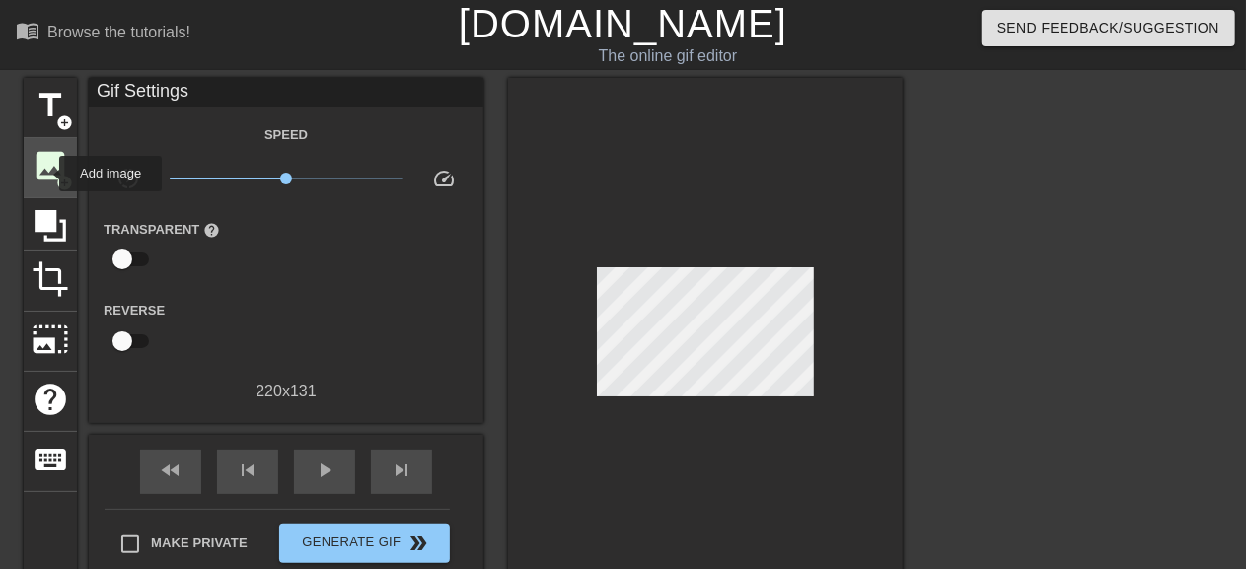
click at [46, 174] on span "image" at bounding box center [50, 165] width 37 height 37
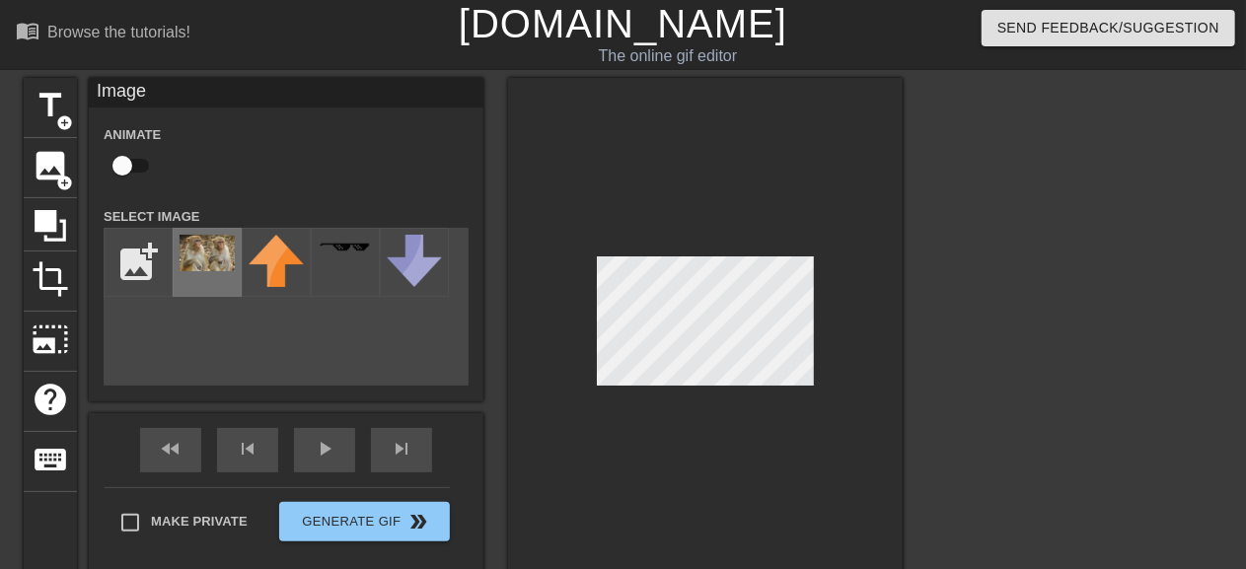
click at [199, 273] on div at bounding box center [207, 262] width 69 height 69
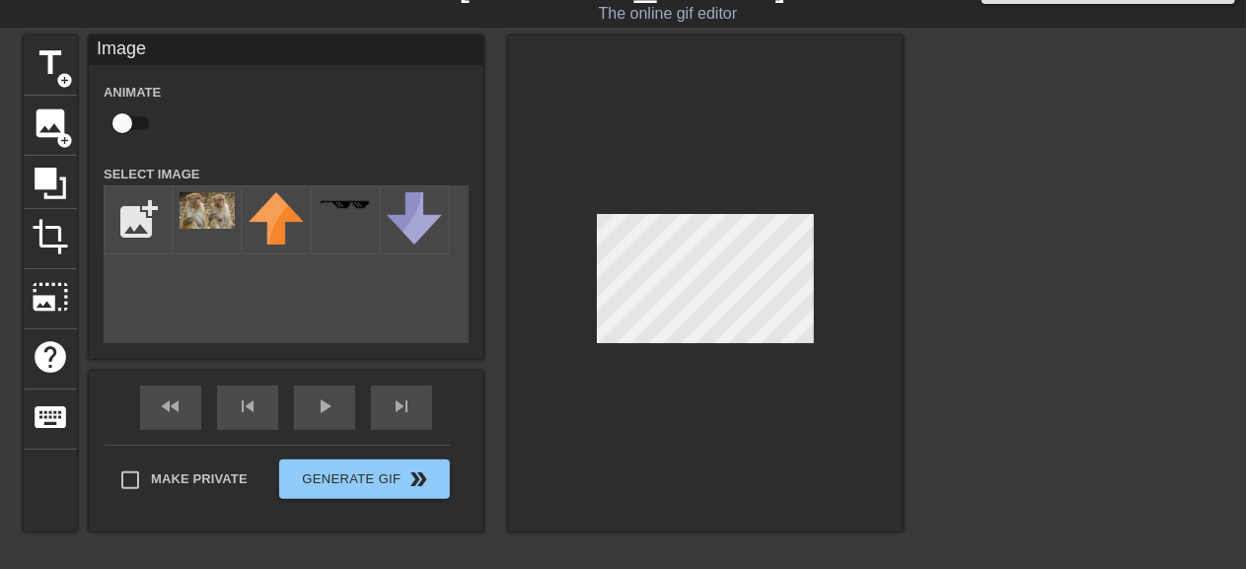
scroll to position [221, 0]
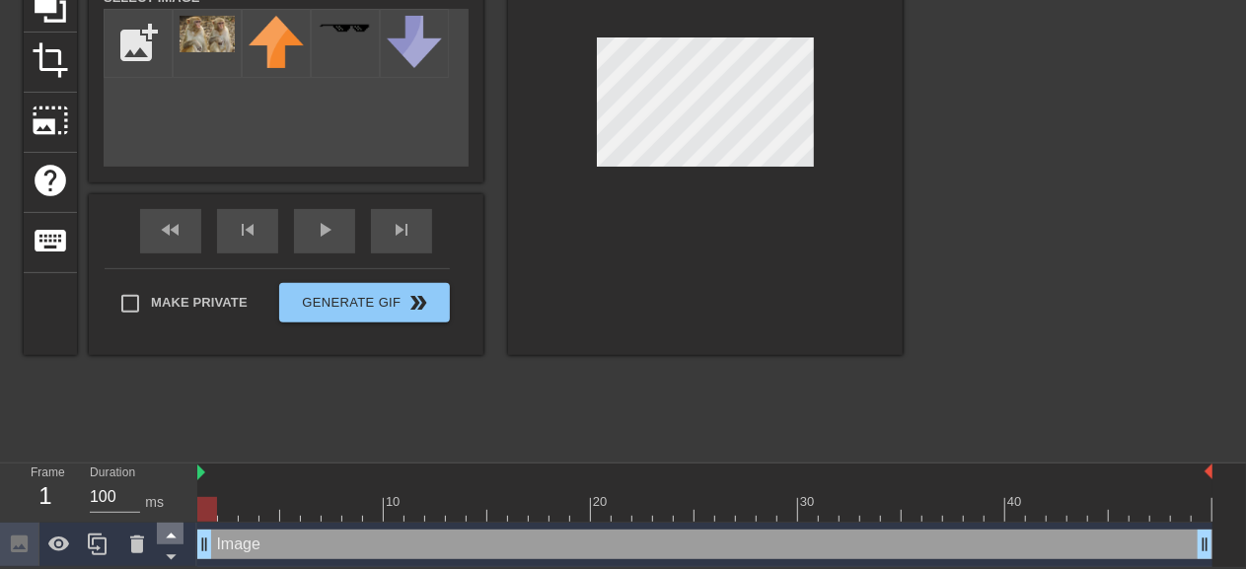
drag, startPoint x: 476, startPoint y: 548, endPoint x: 183, endPoint y: 540, distance: 293.2
click at [183, 540] on div "Frame 1 Duration 100 ms 10 20 30 40 Image drag_handle drag_handle" at bounding box center [623, 516] width 1246 height 104
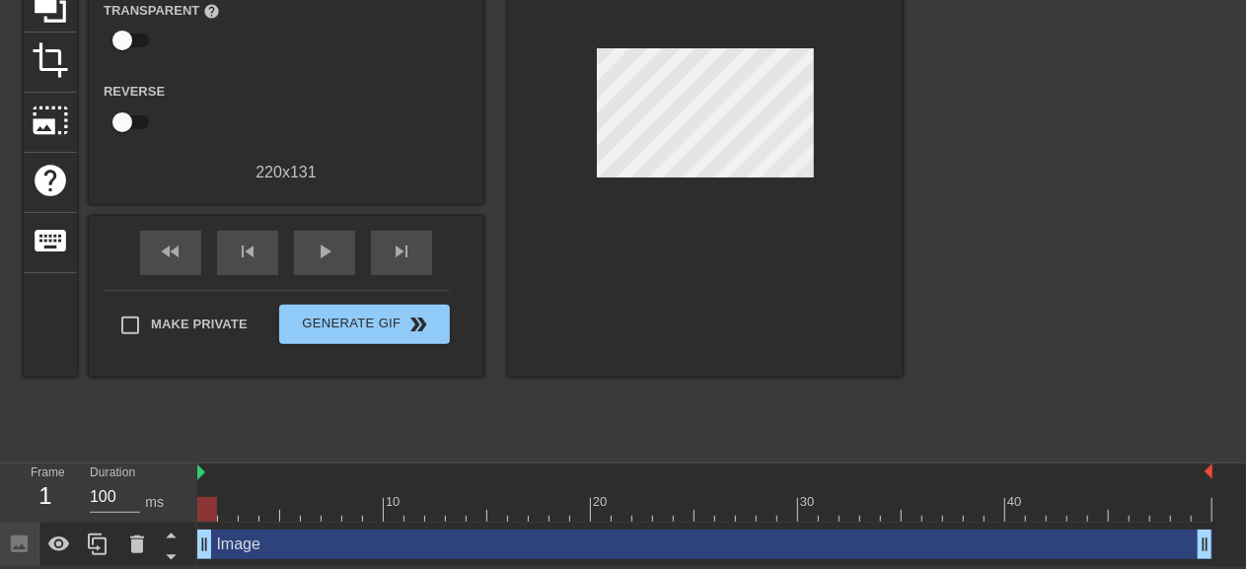
click at [718, 421] on div "title add_circle image add_circle crop photo_size_select_large help keyboard Gi…" at bounding box center [463, 155] width 879 height 592
click at [331, 542] on div "Image drag_handle drag_handle" at bounding box center [704, 545] width 1015 height 30
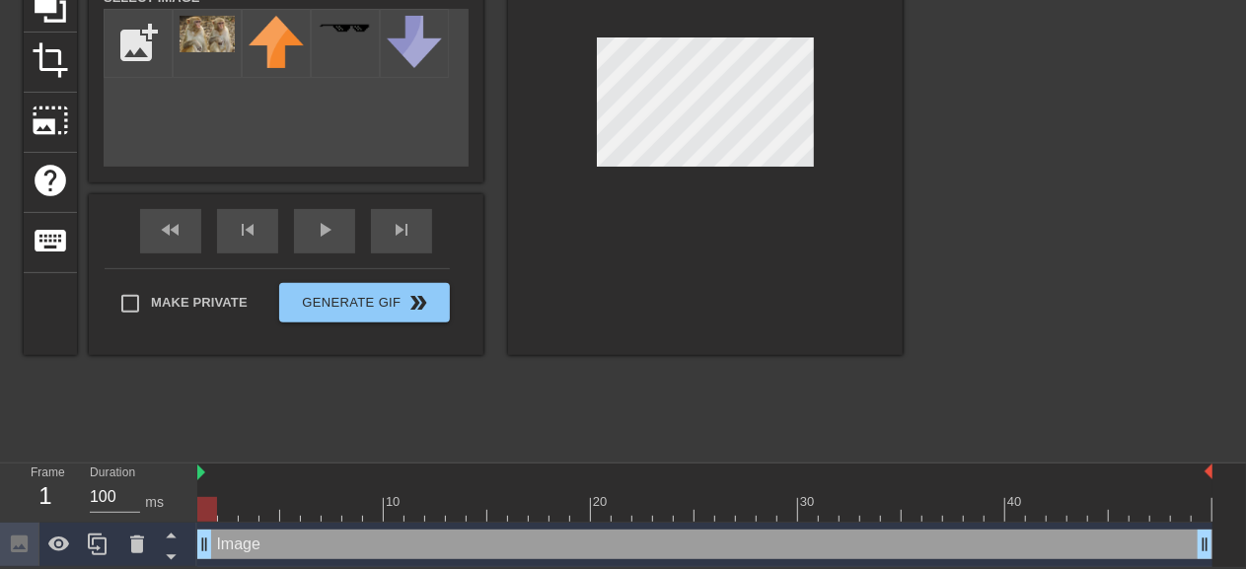
click at [215, 546] on div "Image drag_handle drag_handle" at bounding box center [704, 545] width 1015 height 30
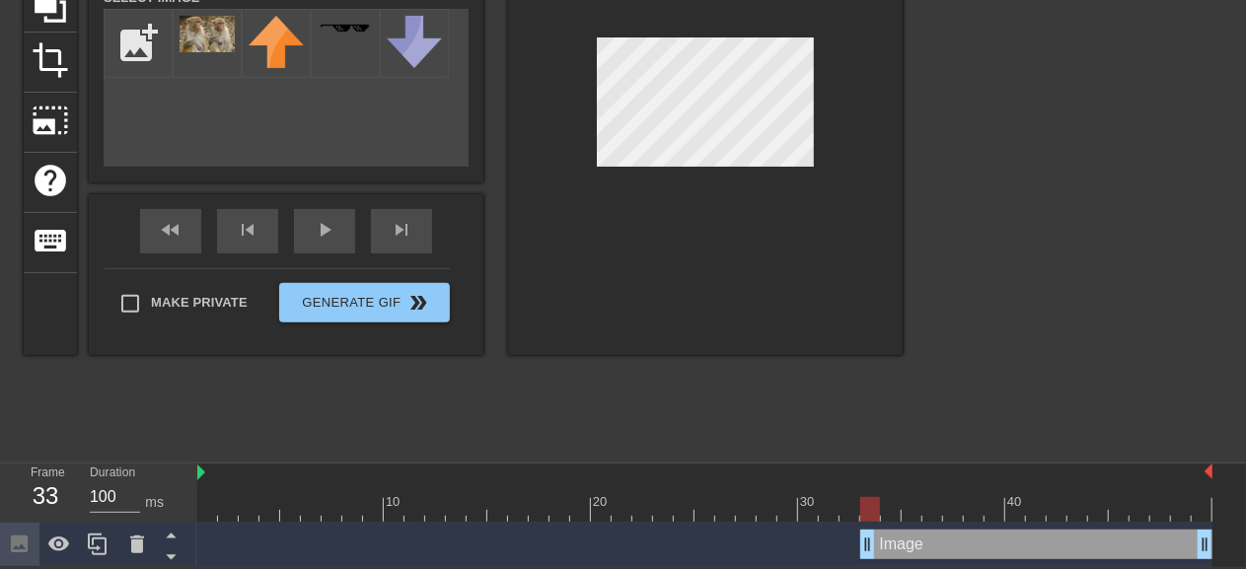
drag, startPoint x: 207, startPoint y: 546, endPoint x: 868, endPoint y: 539, distance: 661.2
click at [272, 542] on div "Image drag_handle drag_handle" at bounding box center [704, 545] width 1015 height 30
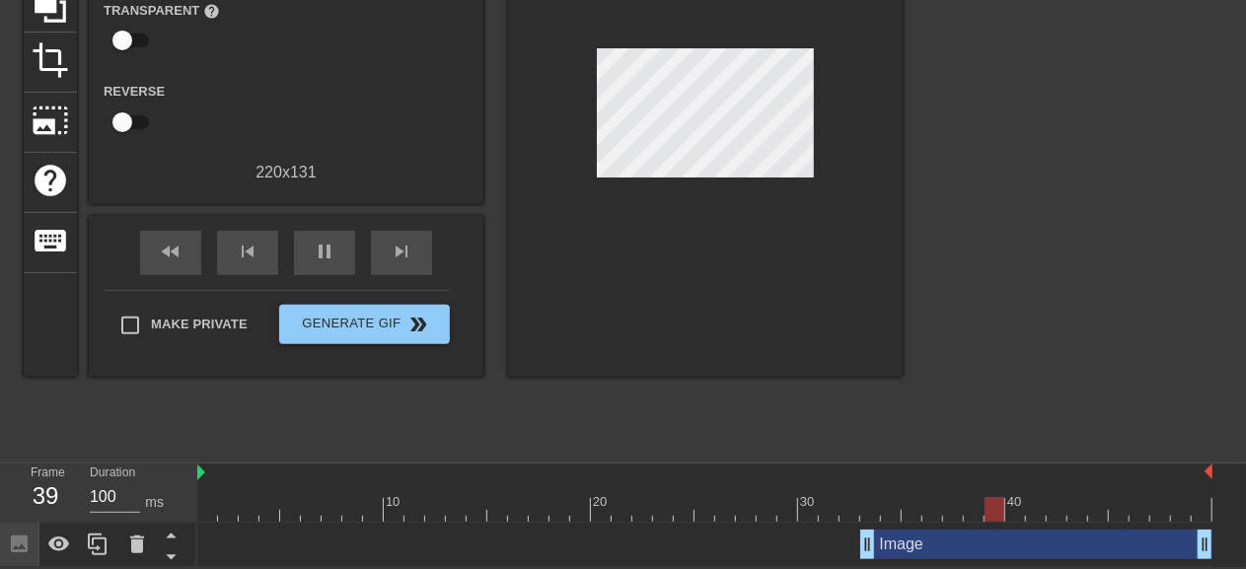
drag, startPoint x: 348, startPoint y: 404, endPoint x: 351, endPoint y: 415, distance: 12.2
click at [348, 406] on div "title add_circle image add_circle crop photo_size_select_large help keyboard Gi…" at bounding box center [463, 155] width 879 height 592
click at [475, 530] on div "Image drag_handle drag_handle" at bounding box center [704, 545] width 1015 height 30
click at [1016, 507] on div at bounding box center [704, 509] width 1015 height 25
drag, startPoint x: 1022, startPoint y: 507, endPoint x: 164, endPoint y: 486, distance: 858.8
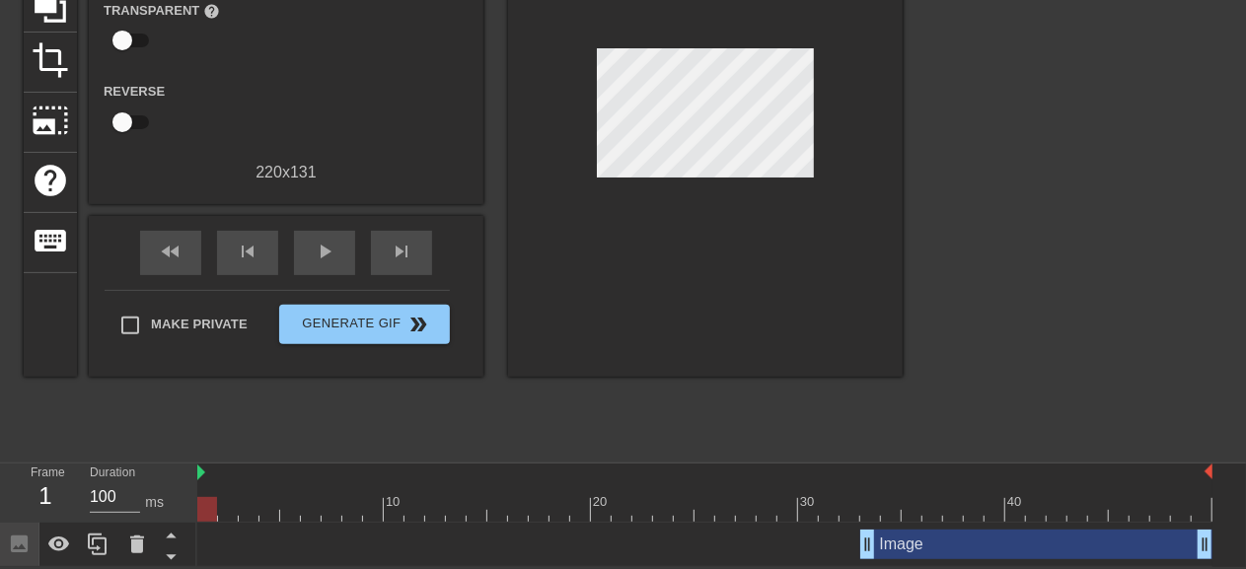
click at [164, 487] on div "Frame 1 Duration 100 ms 10 20 30 40 Image drag_handle drag_handle" at bounding box center [623, 516] width 1246 height 104
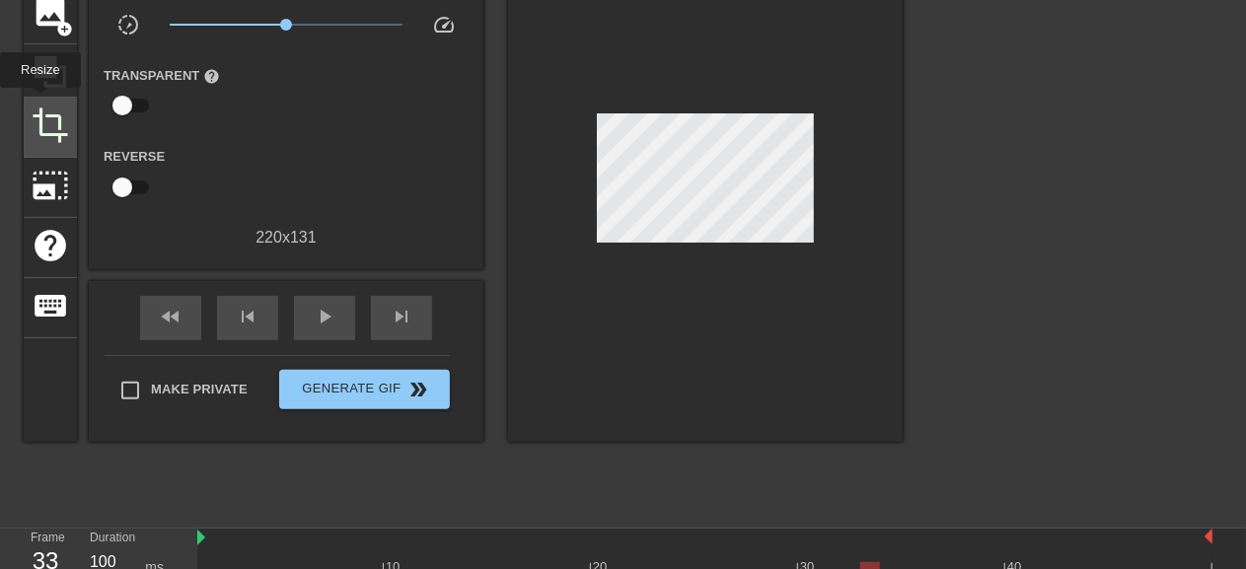
scroll to position [122, 0]
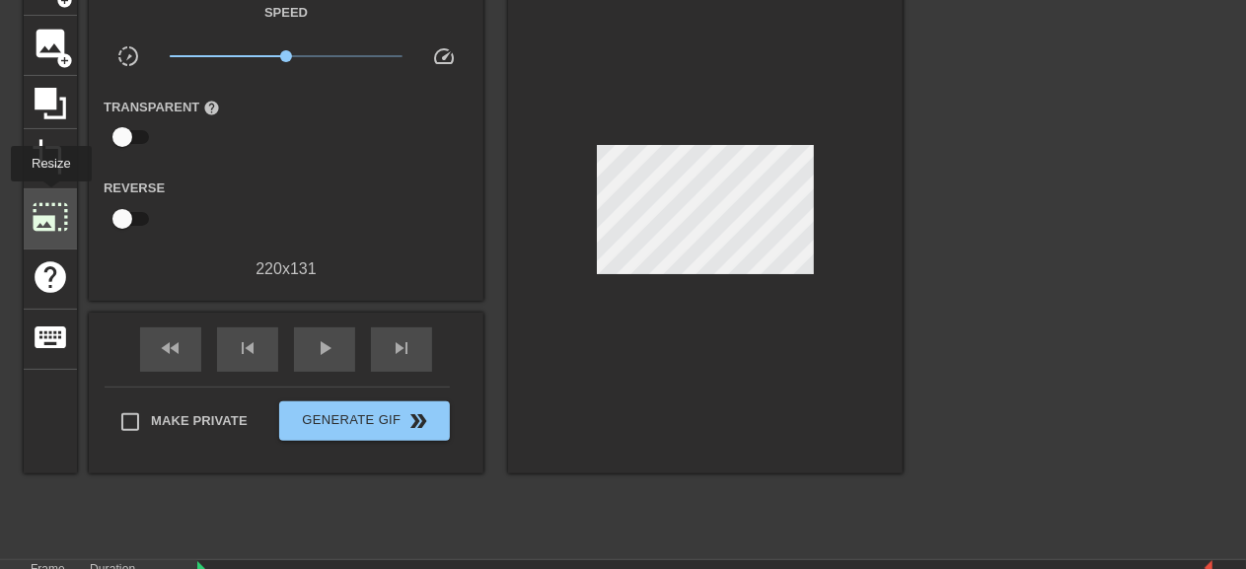
click at [49, 198] on span "photo_size_select_large" at bounding box center [50, 216] width 37 height 37
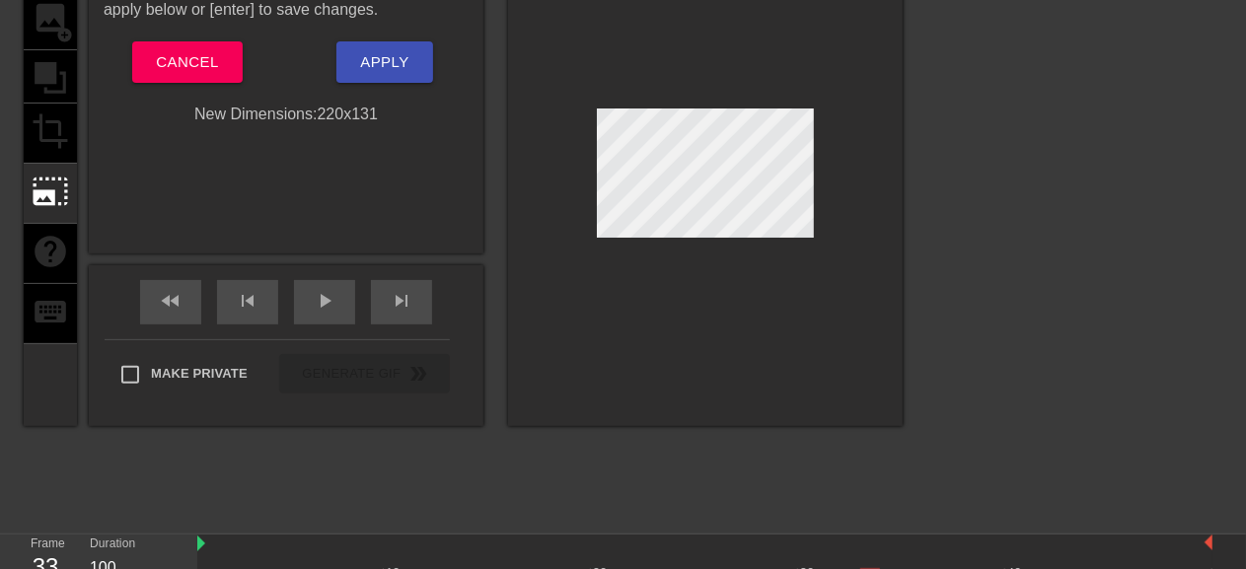
scroll to position [24, 0]
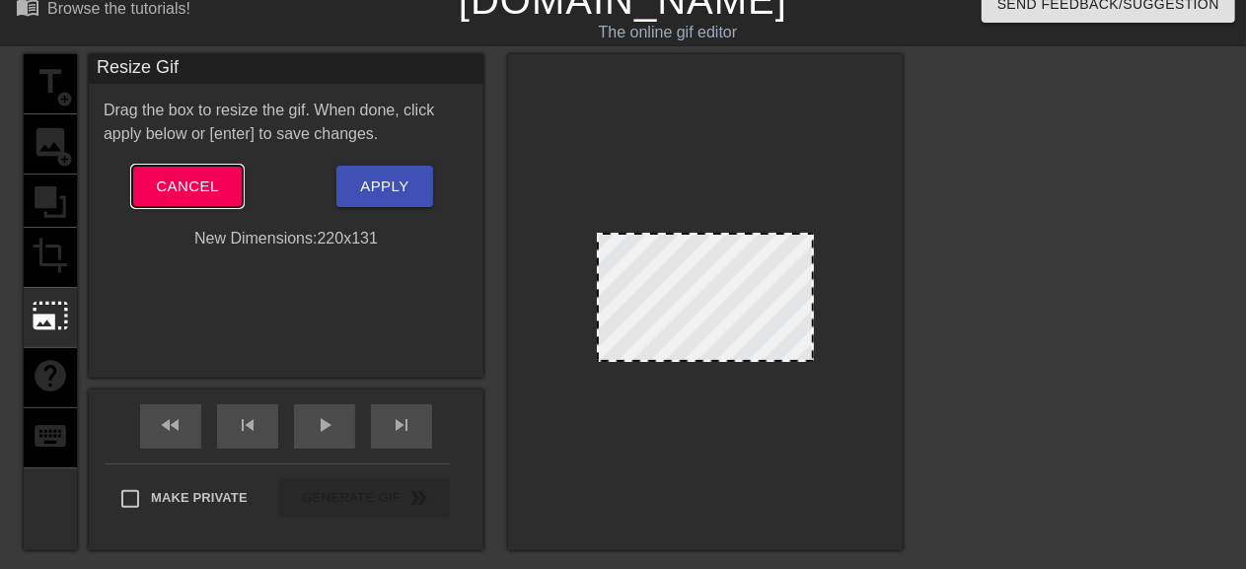
click at [200, 187] on span "Cancel" at bounding box center [187, 187] width 62 height 26
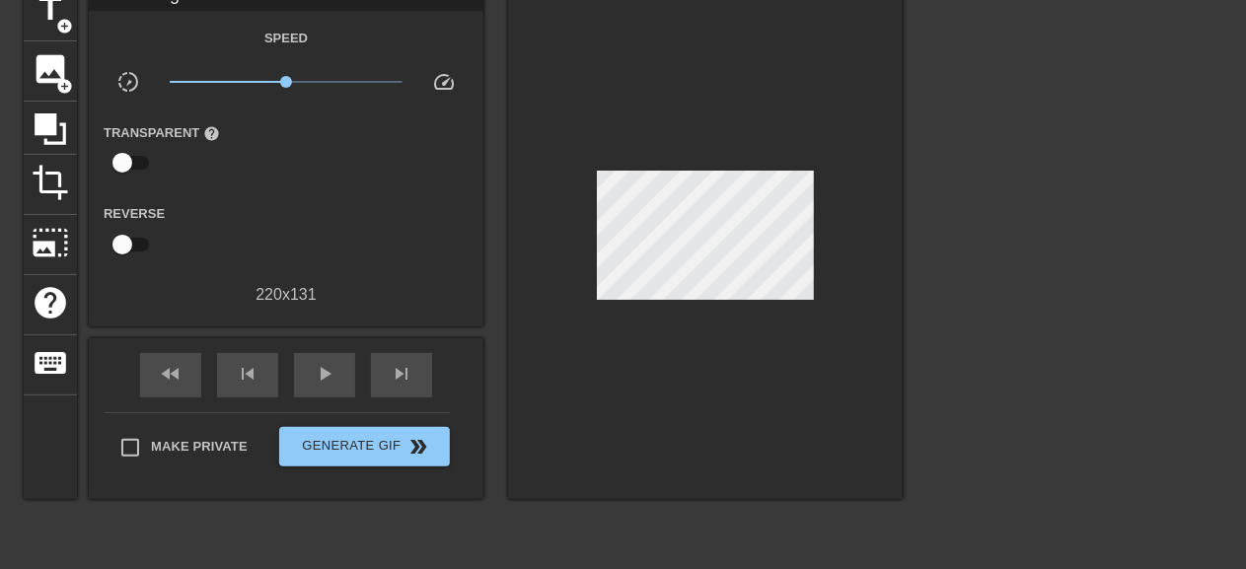
scroll to position [0, 0]
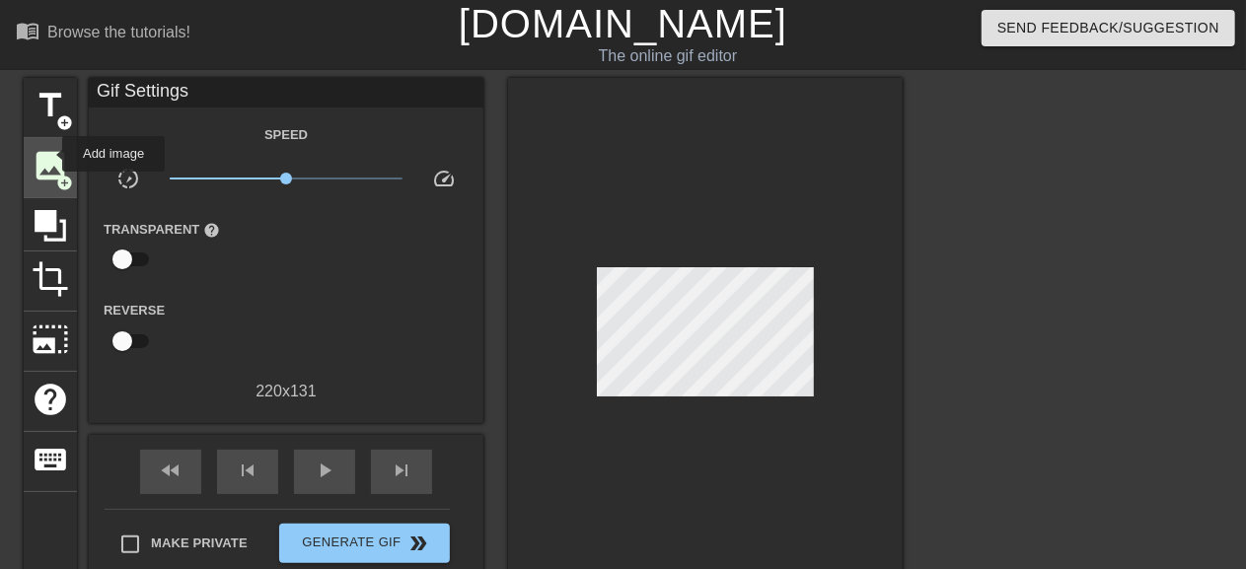
click at [49, 154] on span "image" at bounding box center [50, 165] width 37 height 37
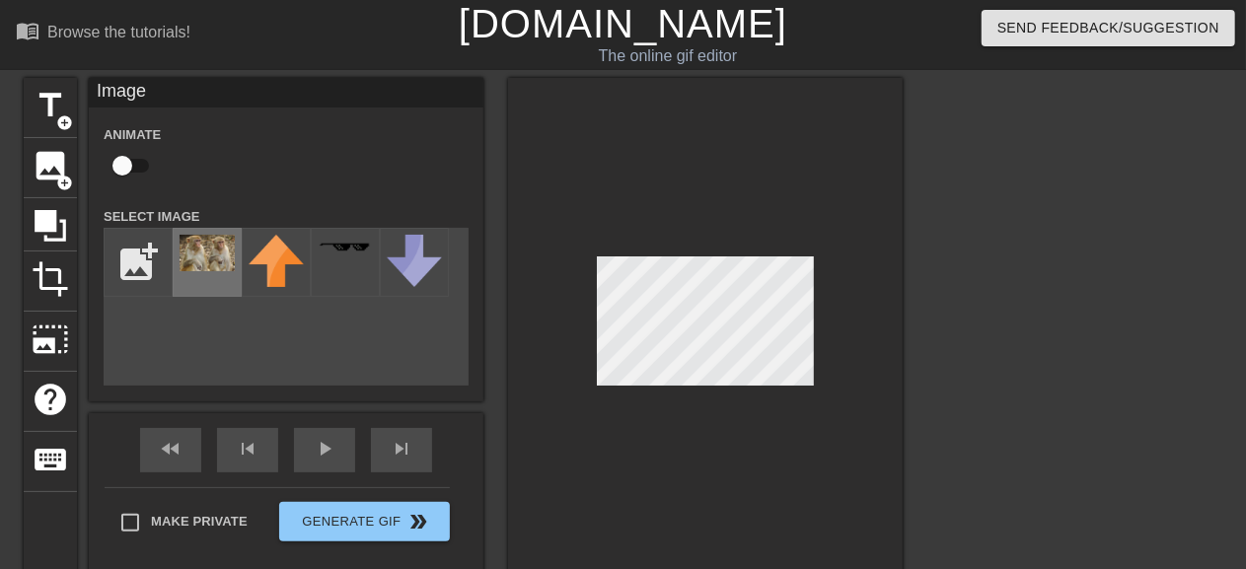
click at [225, 275] on div at bounding box center [207, 262] width 69 height 69
click at [770, 430] on div at bounding box center [705, 326] width 395 height 496
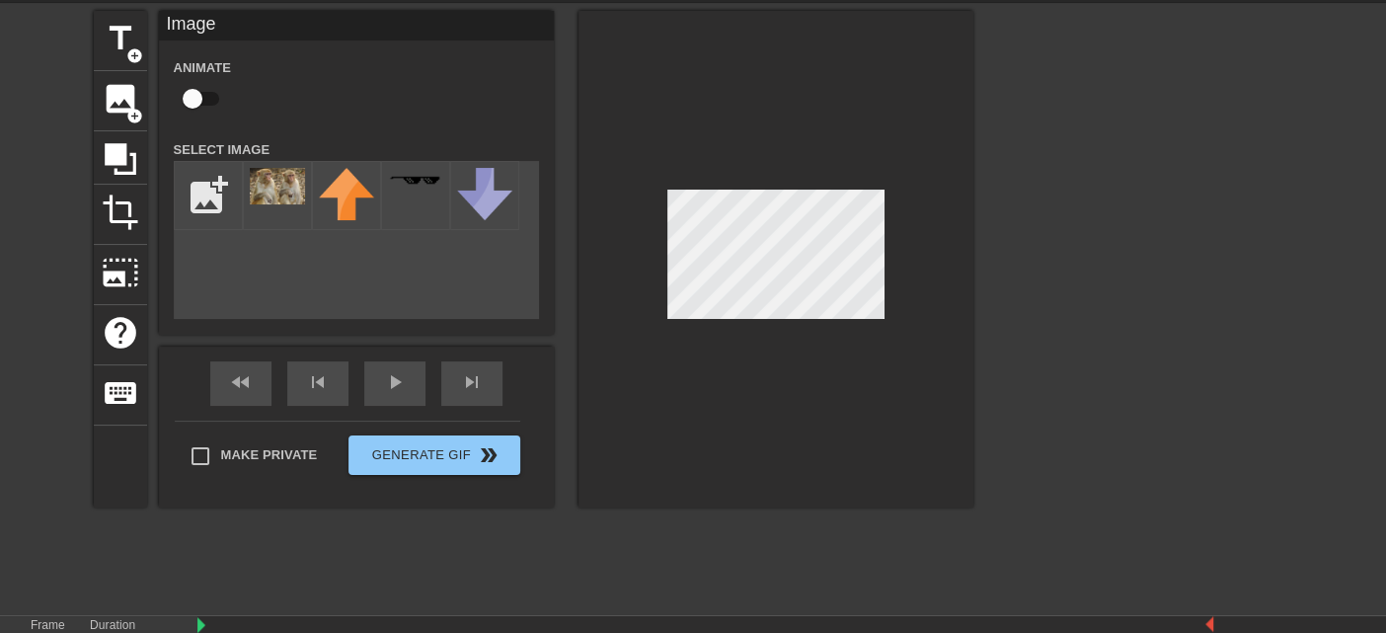
scroll to position [202, 0]
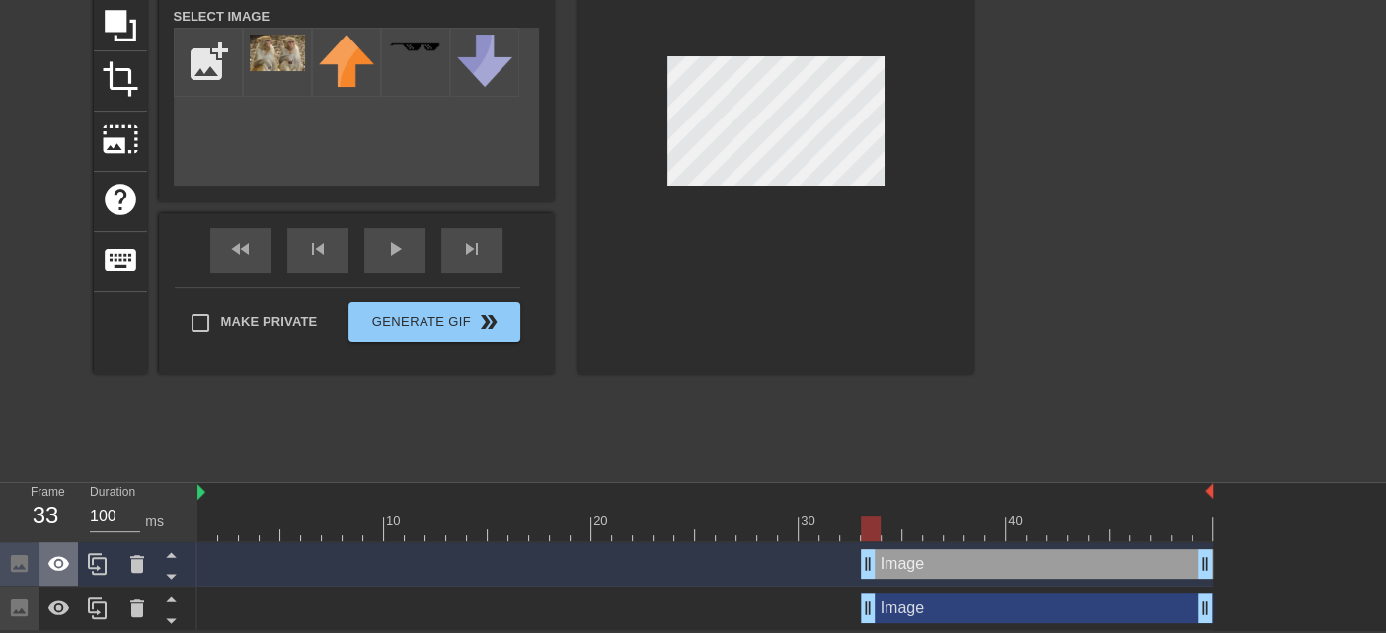
click at [59, 566] on icon at bounding box center [59, 564] width 24 height 24
click at [172, 564] on icon at bounding box center [171, 575] width 25 height 25
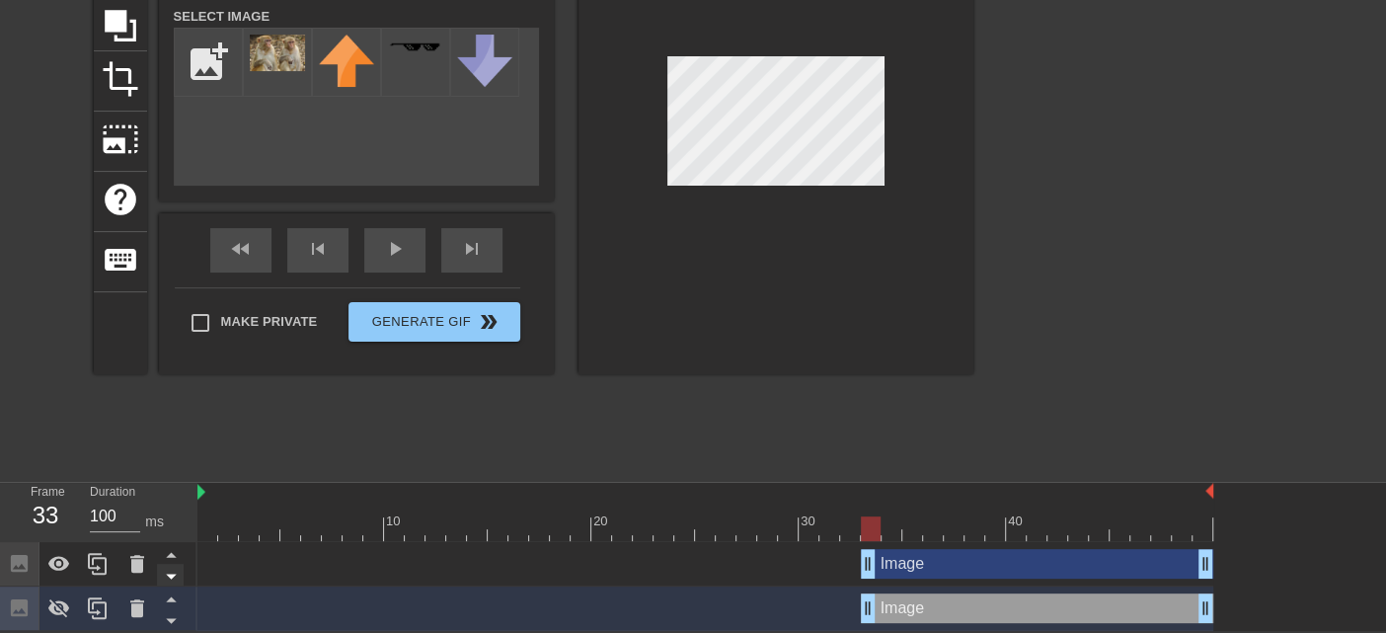
click at [172, 568] on icon at bounding box center [171, 575] width 25 height 25
click at [170, 543] on icon at bounding box center [171, 554] width 25 height 25
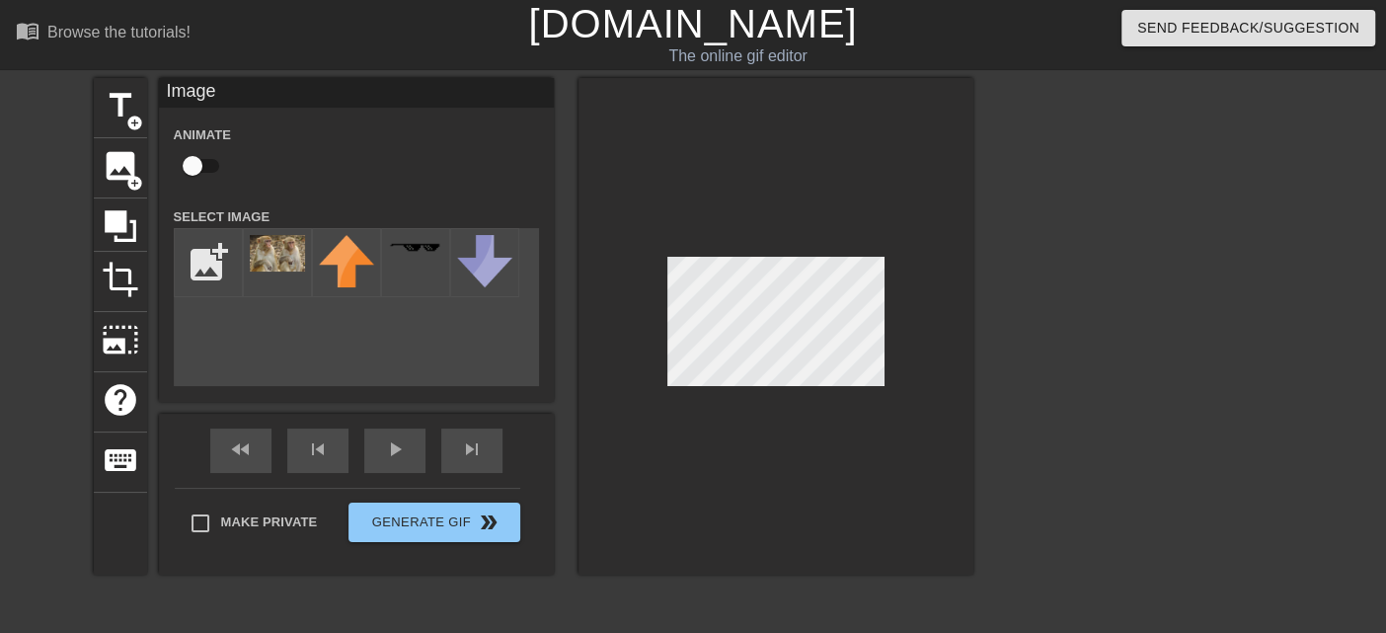
scroll to position [0, 0]
